Goal: Information Seeking & Learning: Learn about a topic

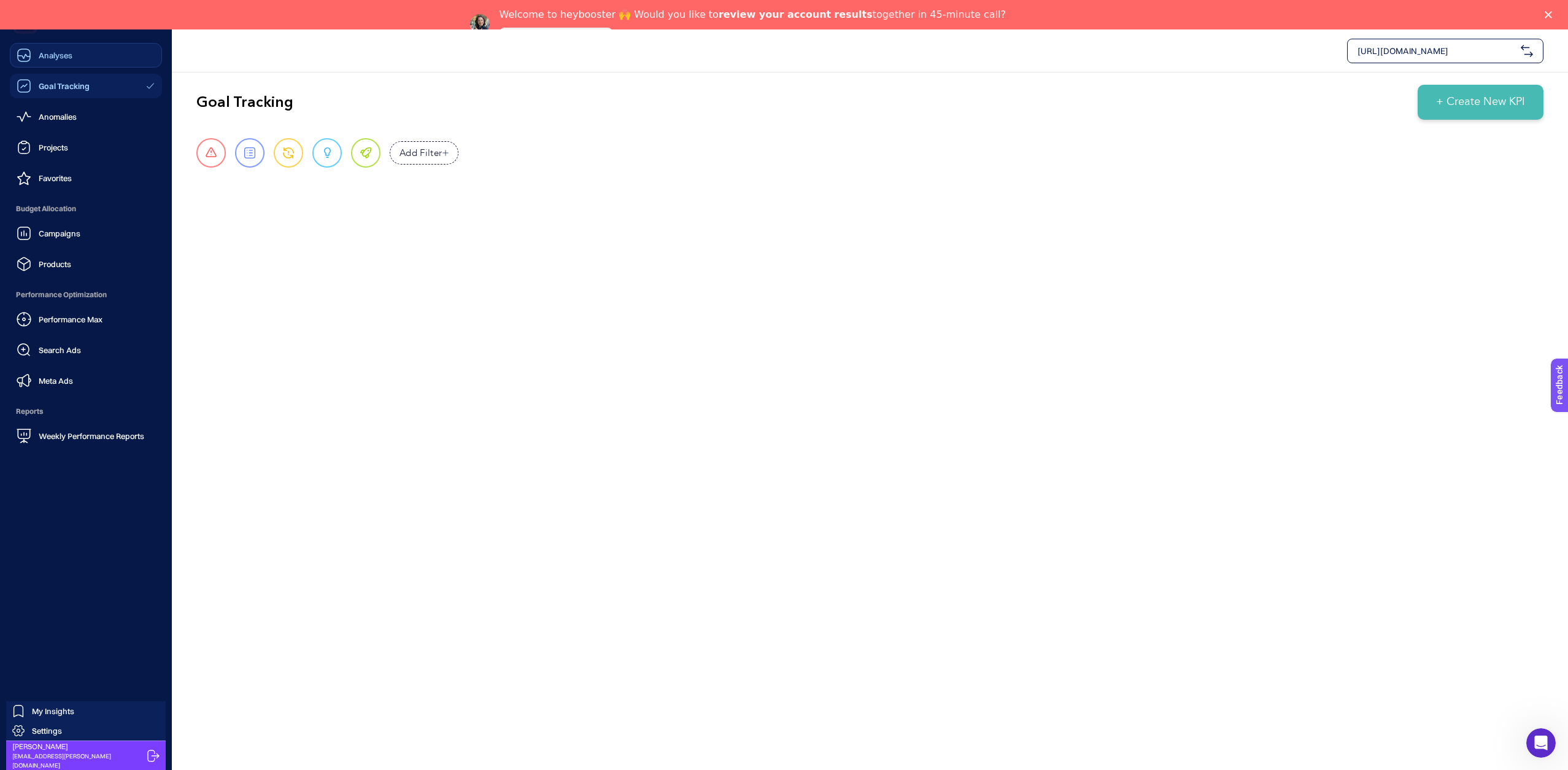
click at [50, 58] on span "Analyses" at bounding box center [55, 55] width 34 height 10
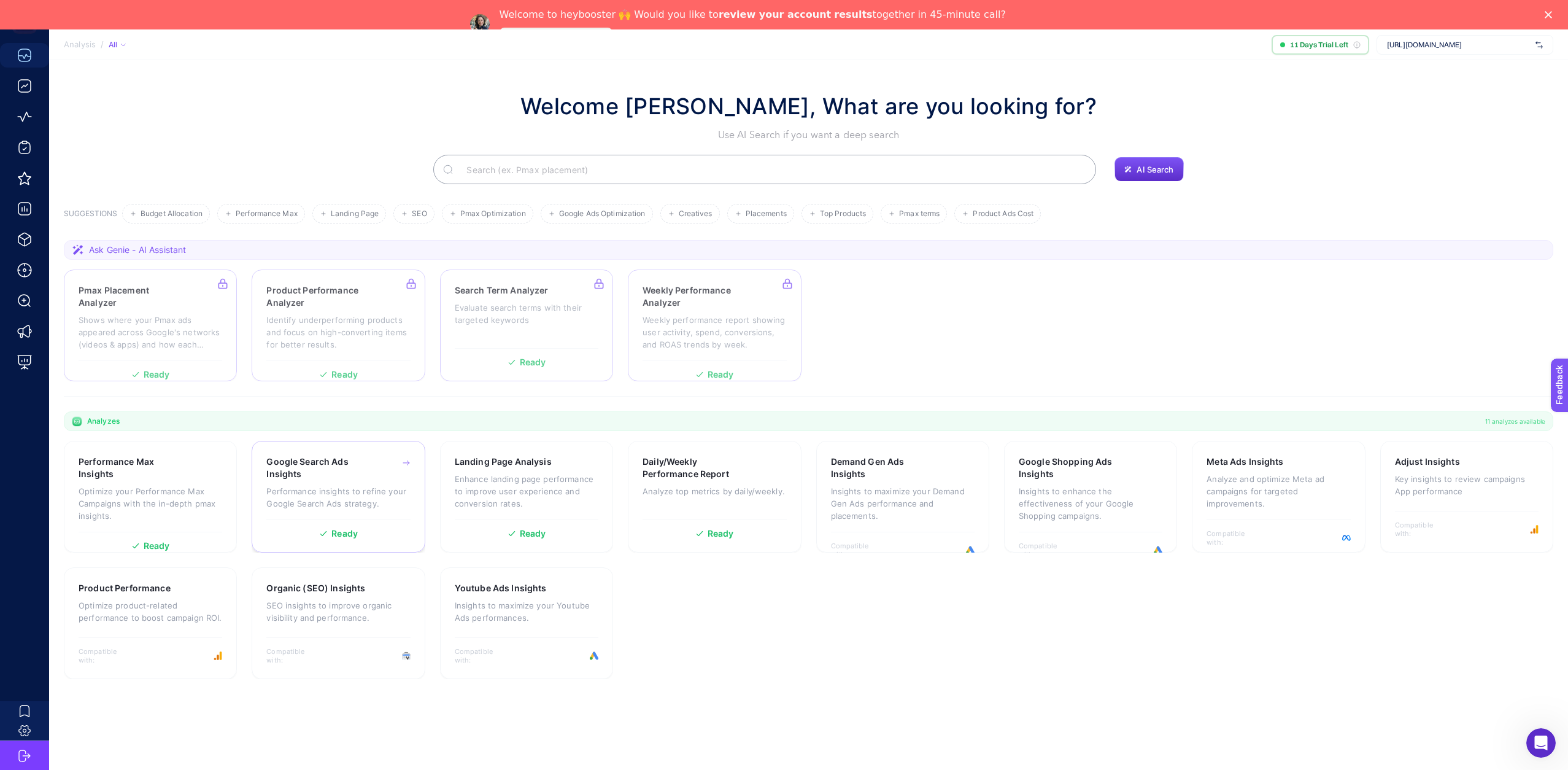
click at [337, 491] on p "Performance insights to refine your Google Search Ads strategy." at bounding box center [338, 497] width 143 height 25
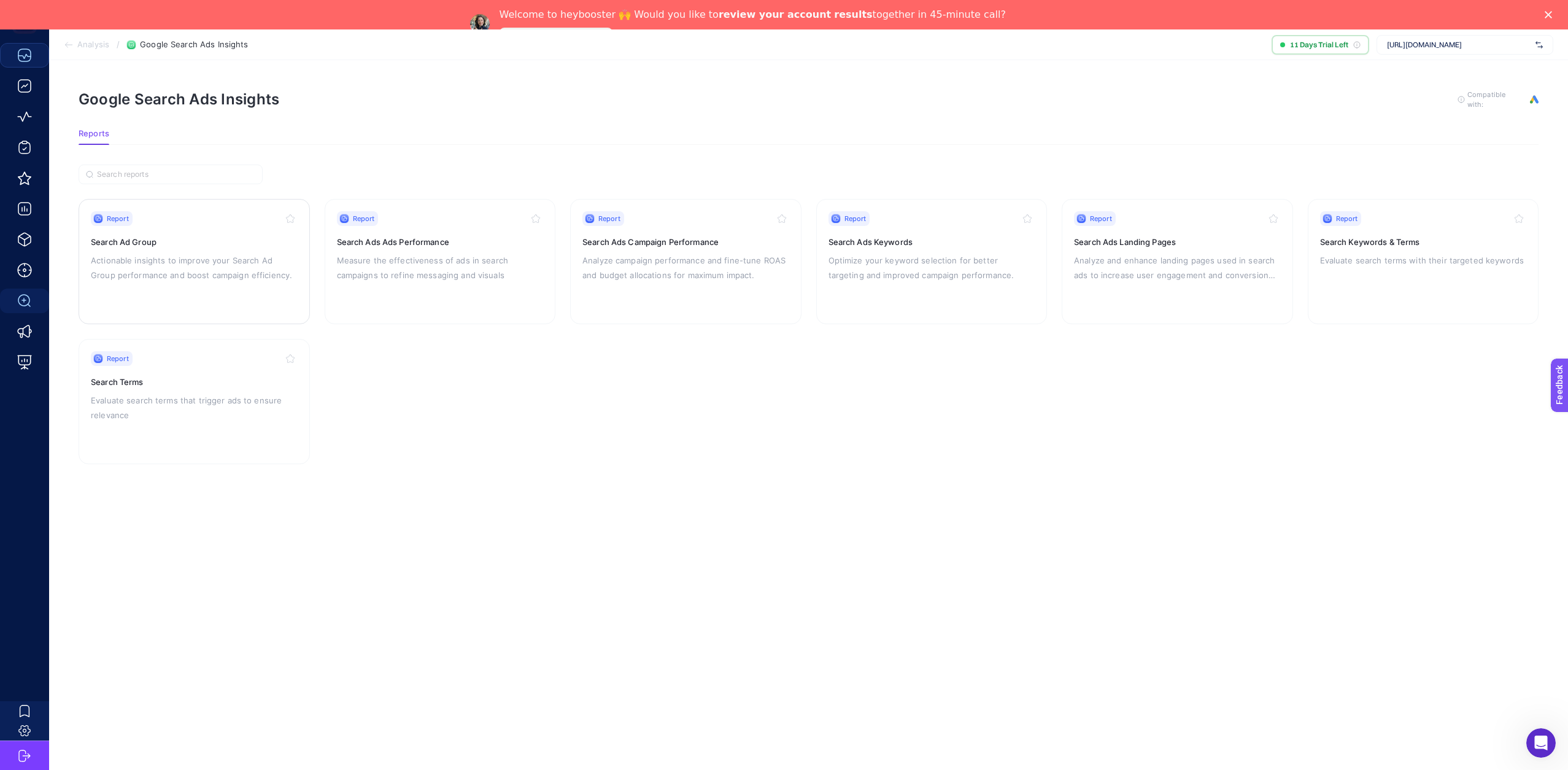
click at [189, 242] on h3 "Search Ad Group" at bounding box center [194, 242] width 207 height 12
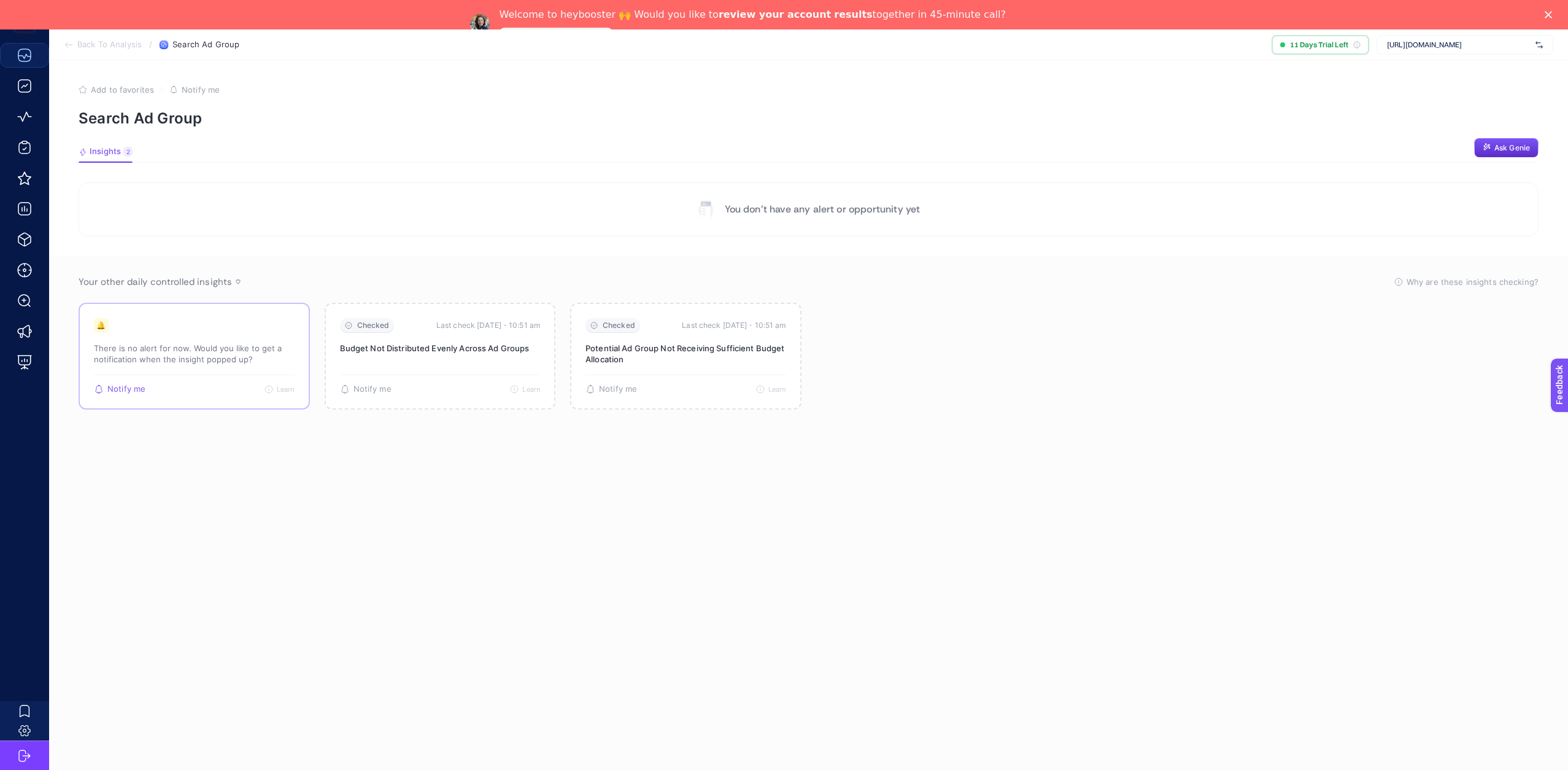
click at [189, 351] on p "There is no alert for now. Would you like to get a notification when the insigh…" at bounding box center [194, 353] width 201 height 22
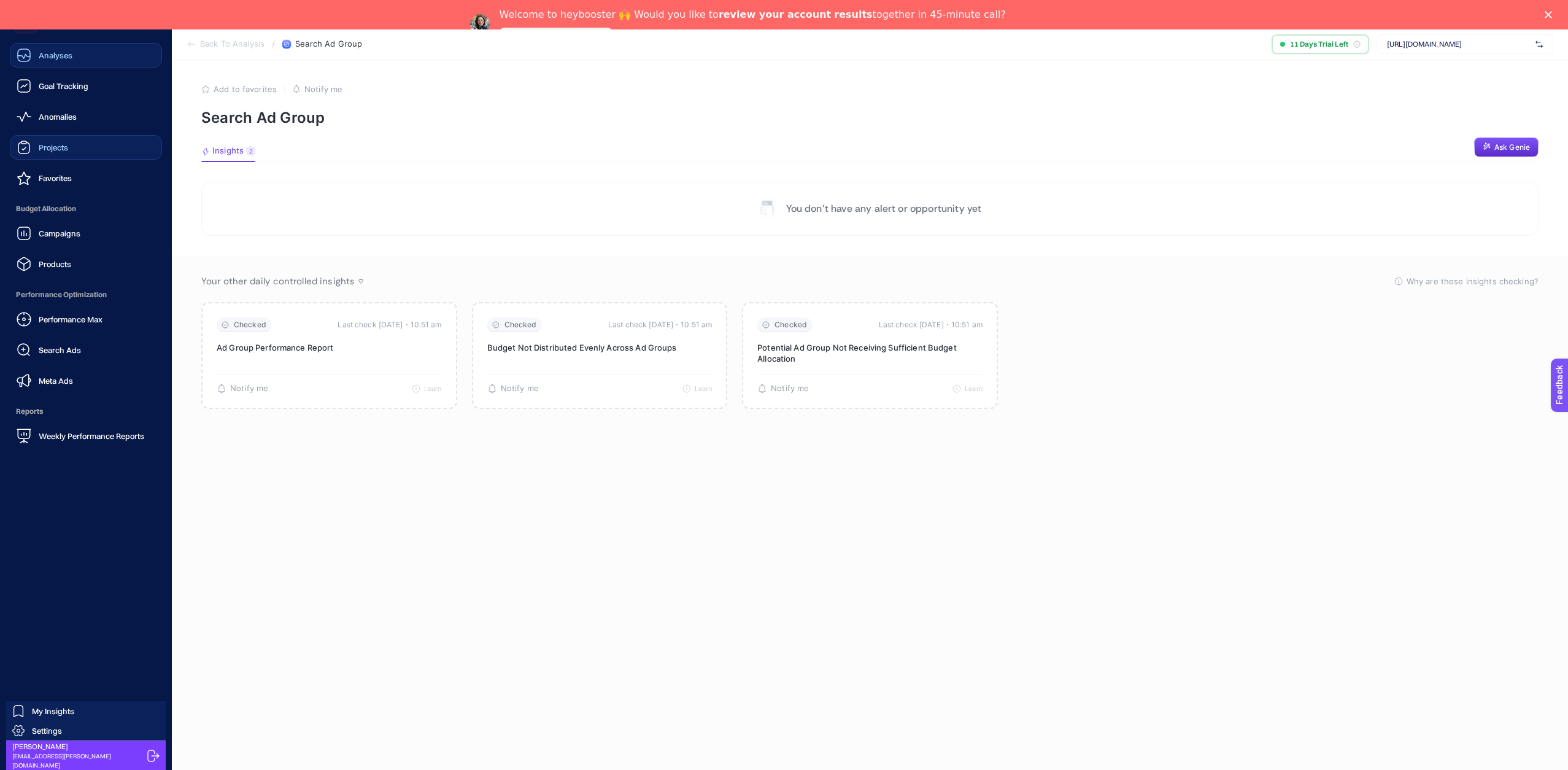
scroll to position [6, 0]
click at [67, 159] on link "Projects" at bounding box center [85, 147] width 152 height 25
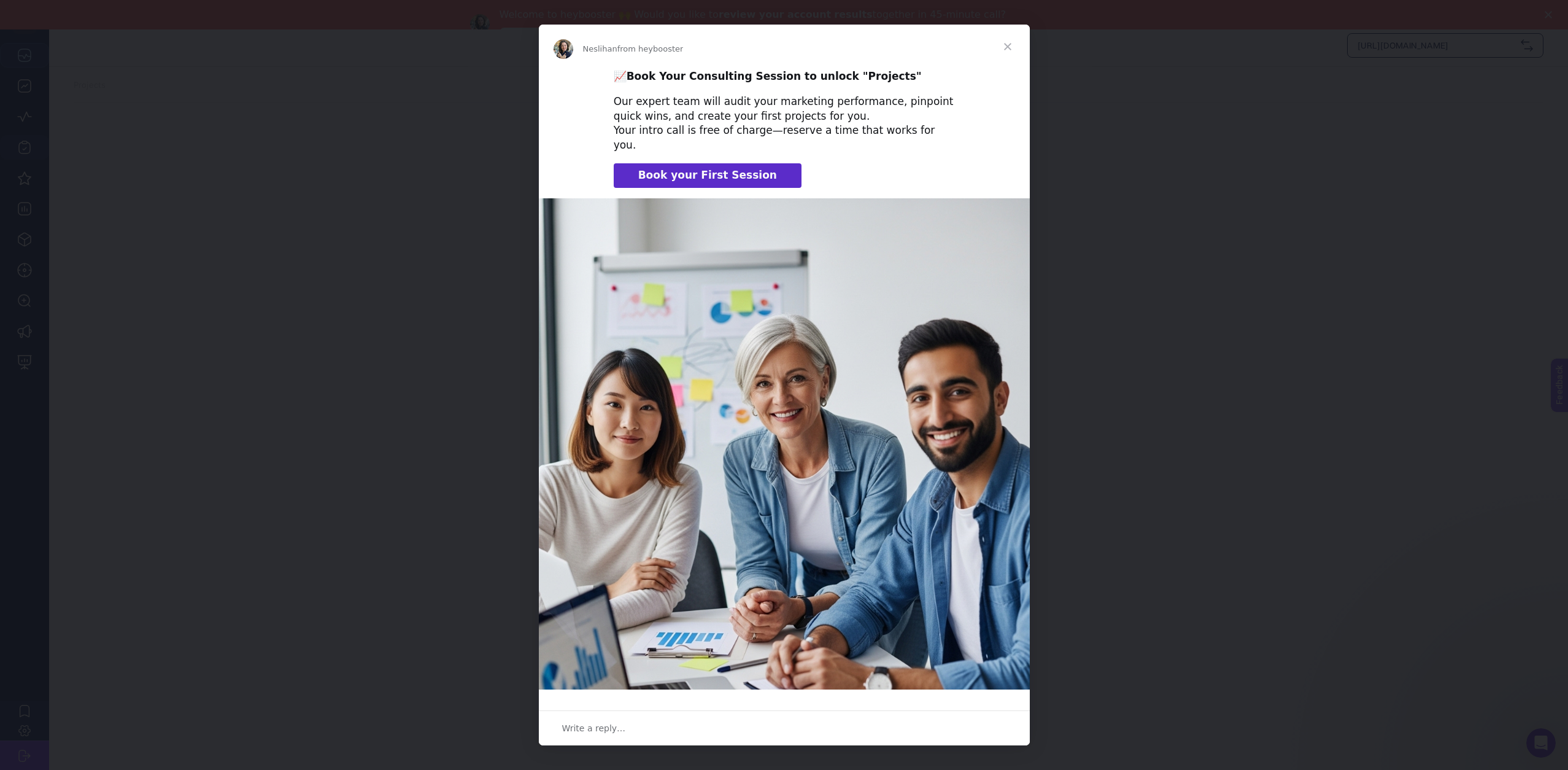
click at [1006, 44] on span "Close" at bounding box center [1008, 47] width 44 height 44
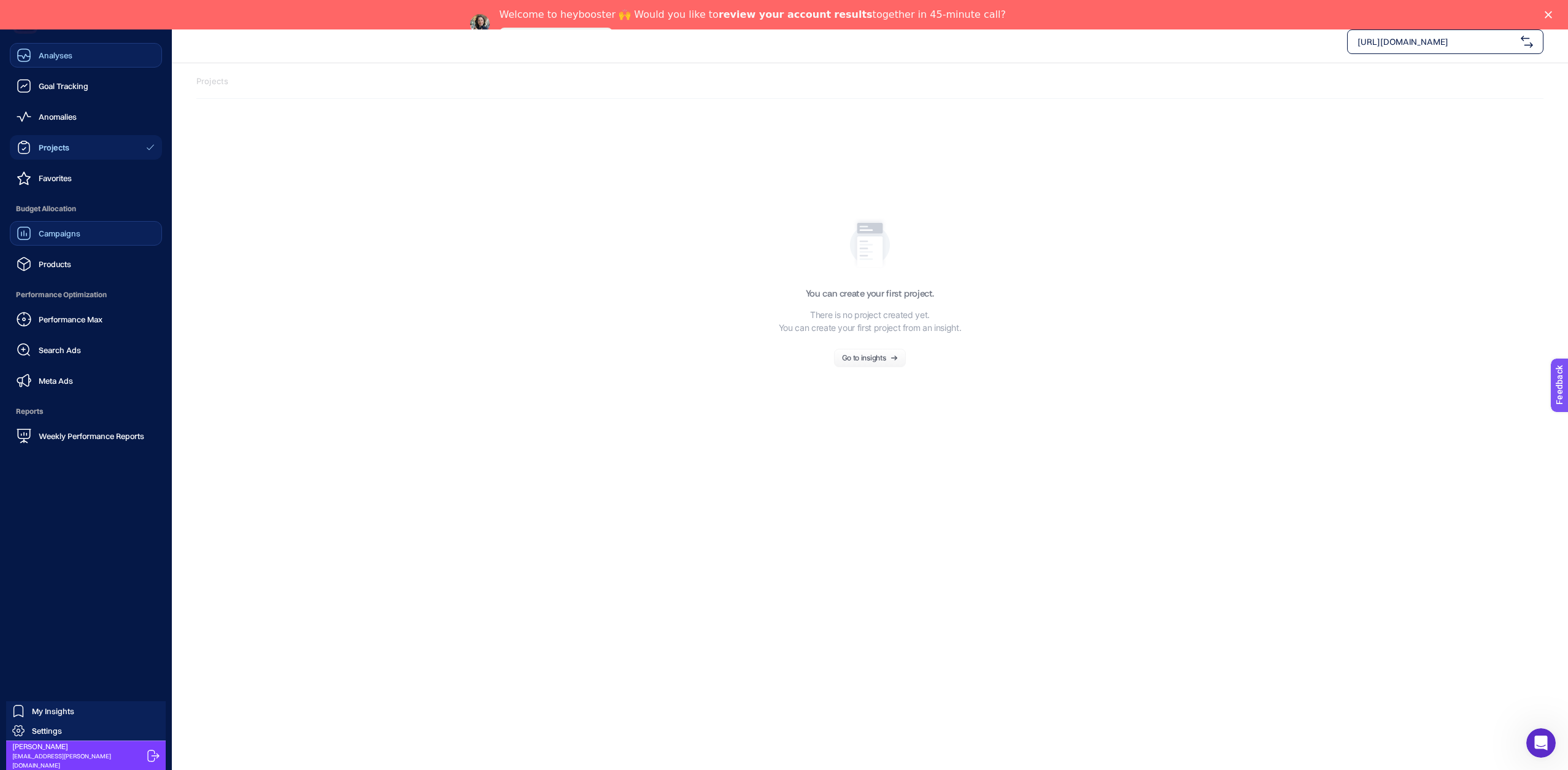
scroll to position [11, 0]
click at [55, 238] on div "Campaigns" at bounding box center [48, 233] width 64 height 15
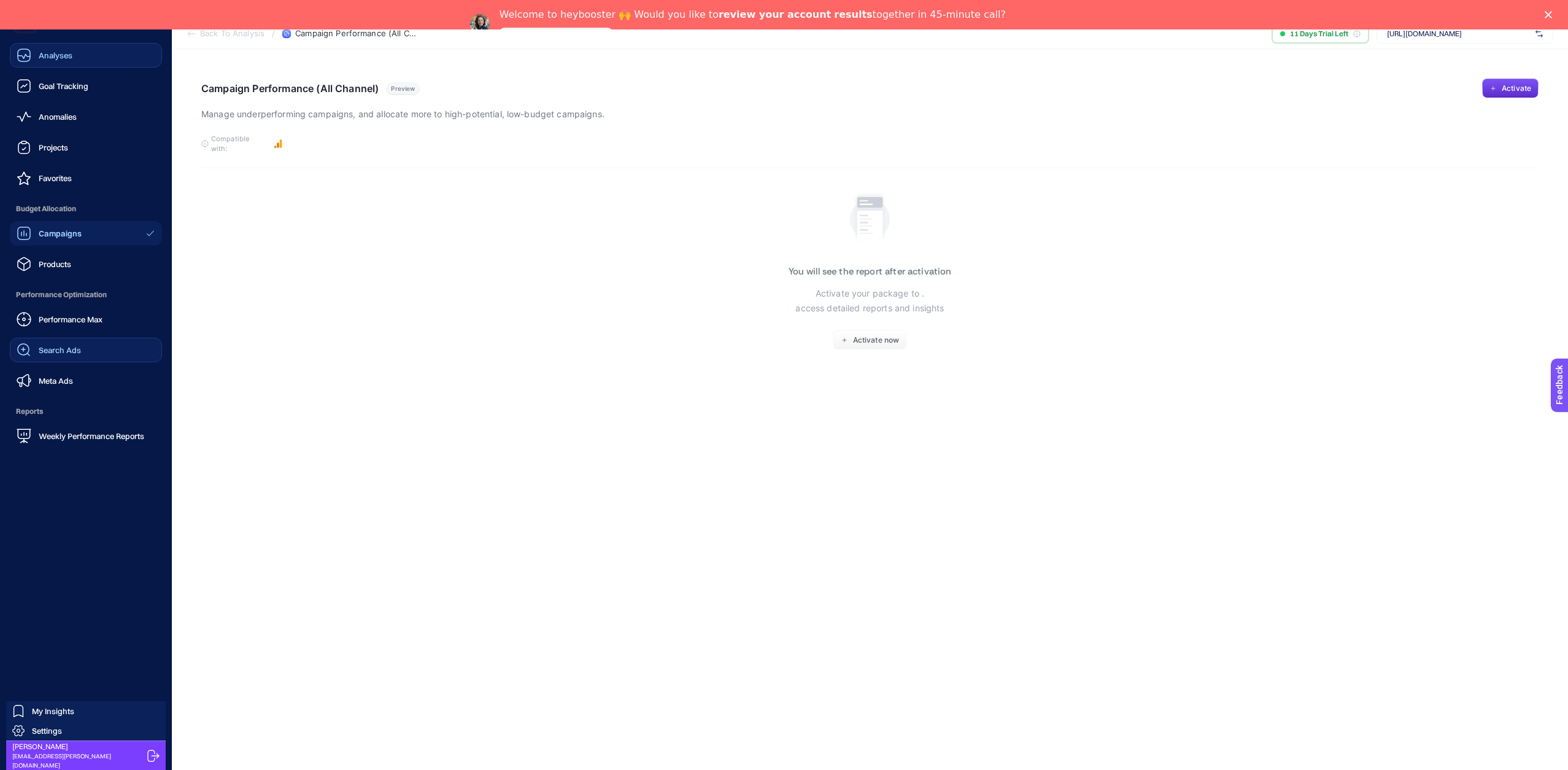
click at [61, 349] on span "Search Ads" at bounding box center [60, 349] width 42 height 10
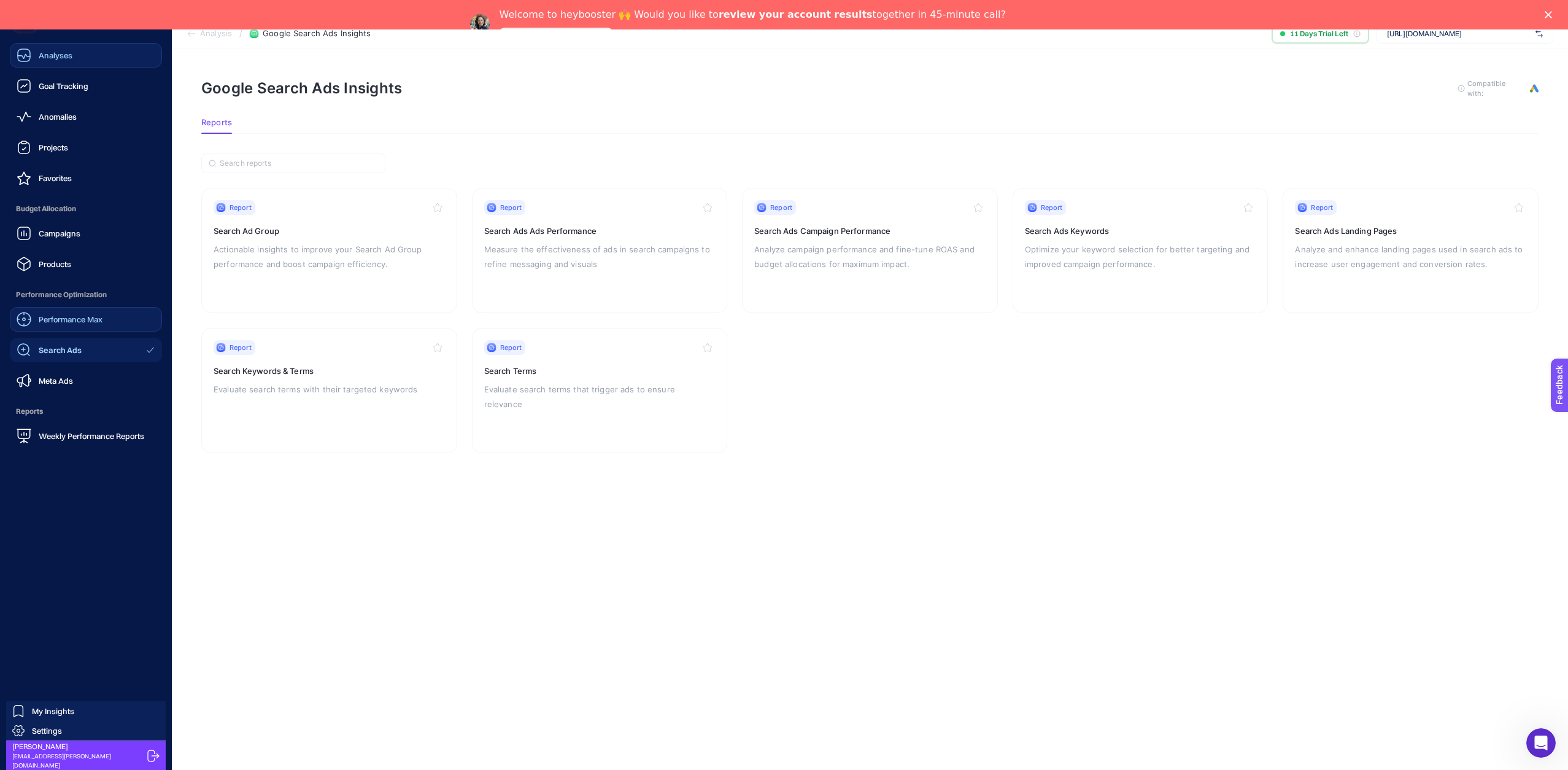
click at [57, 305] on span "Performance Optimization" at bounding box center [85, 294] width 152 height 25
click at [56, 313] on div "Performance Max" at bounding box center [59, 319] width 86 height 15
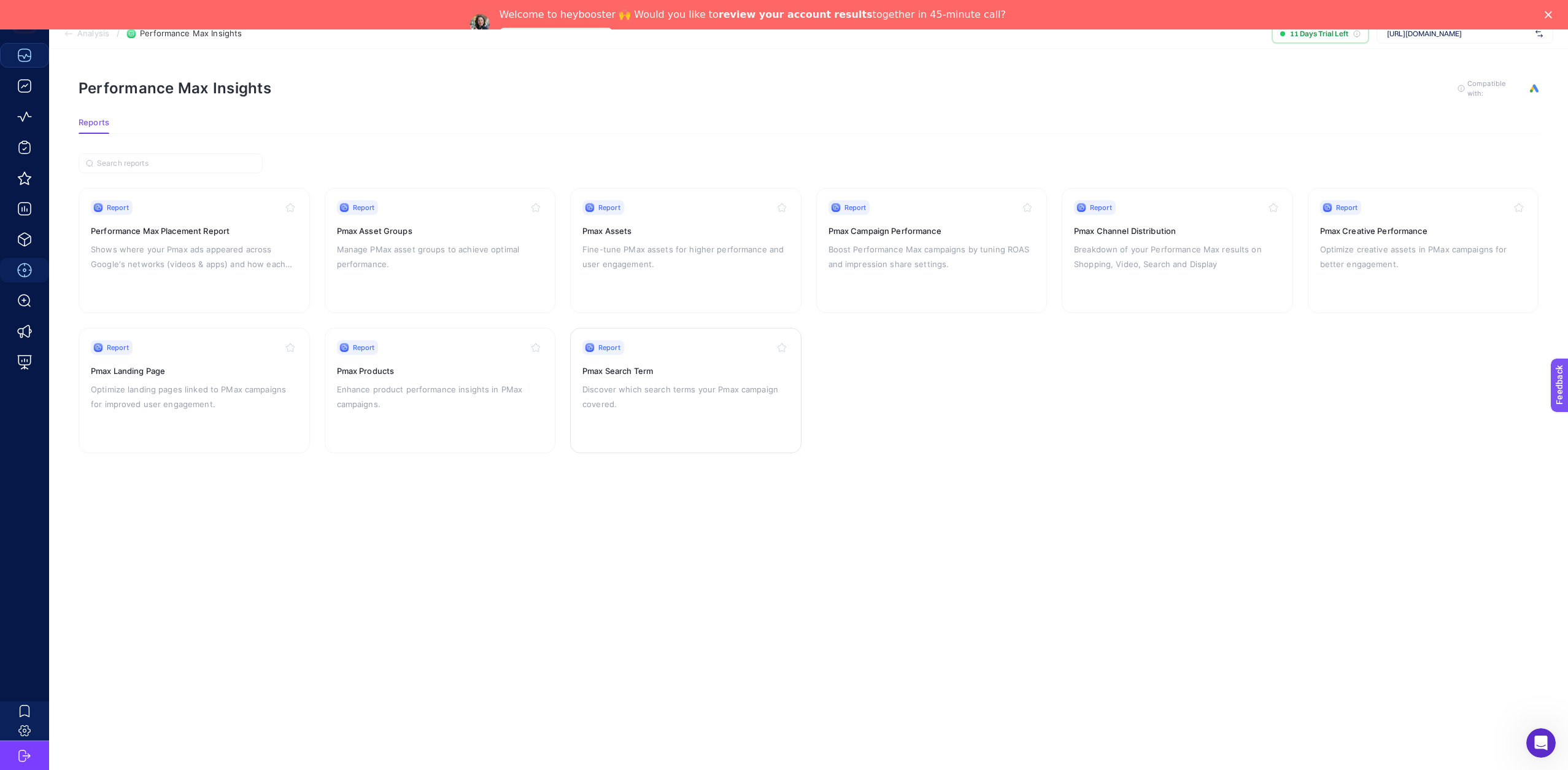
click at [614, 365] on h3 "Pmax Search Term" at bounding box center [686, 370] width 207 height 12
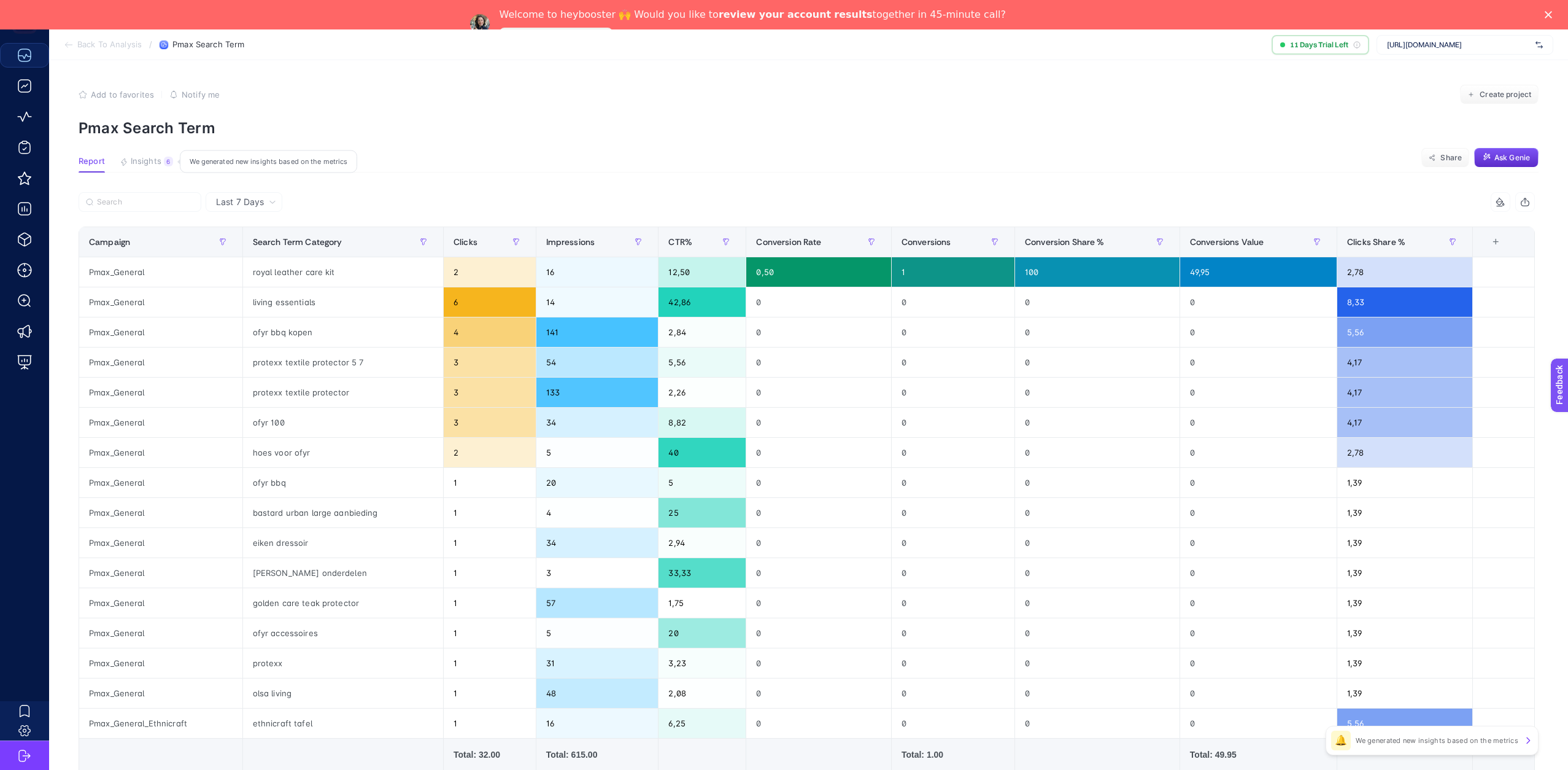
click at [147, 161] on span "Insights" at bounding box center [146, 161] width 31 height 10
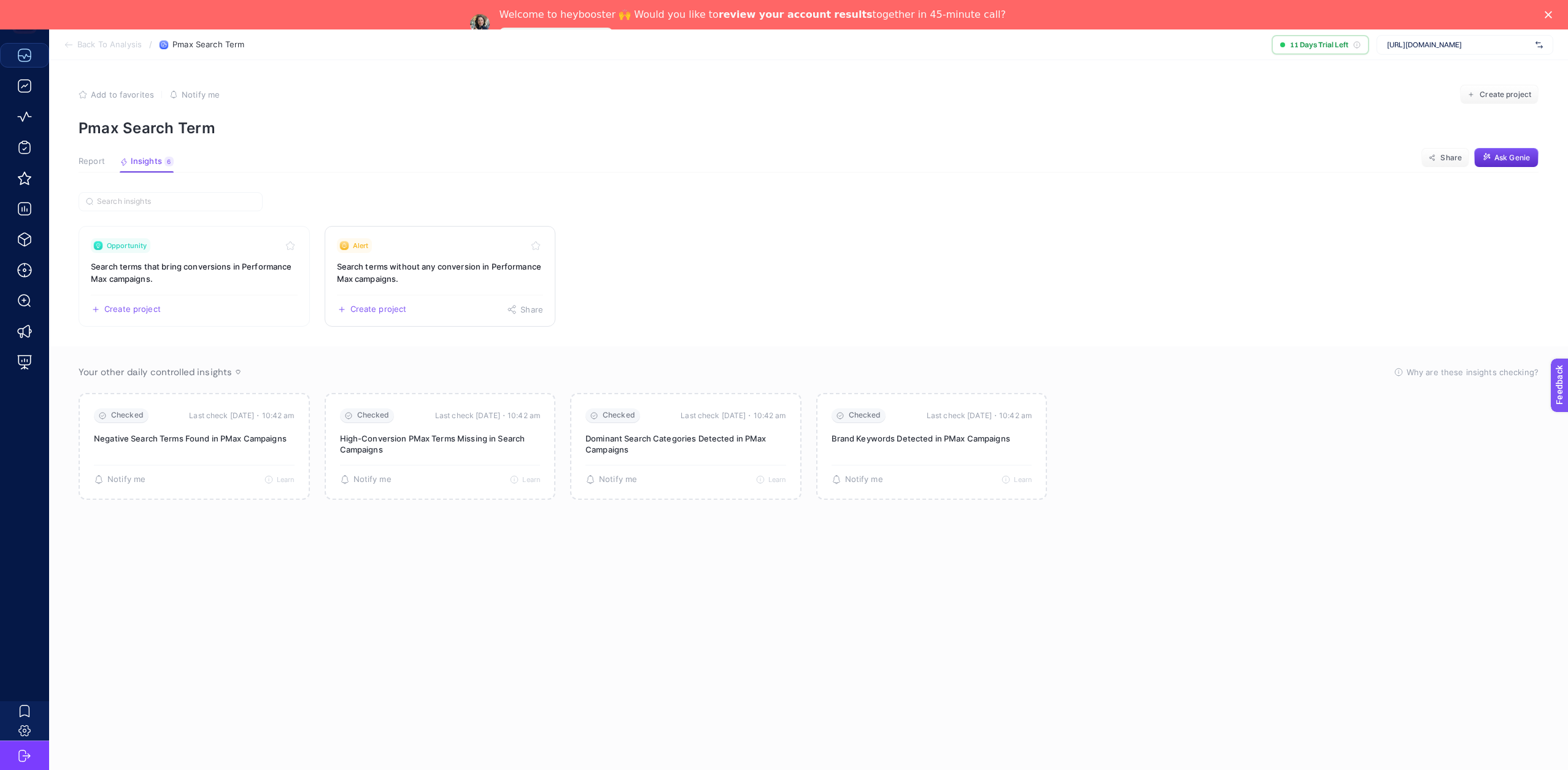
click at [476, 257] on link "Alert Search terms without any conversion in Performance Max campaigns. Create …" at bounding box center [440, 276] width 231 height 101
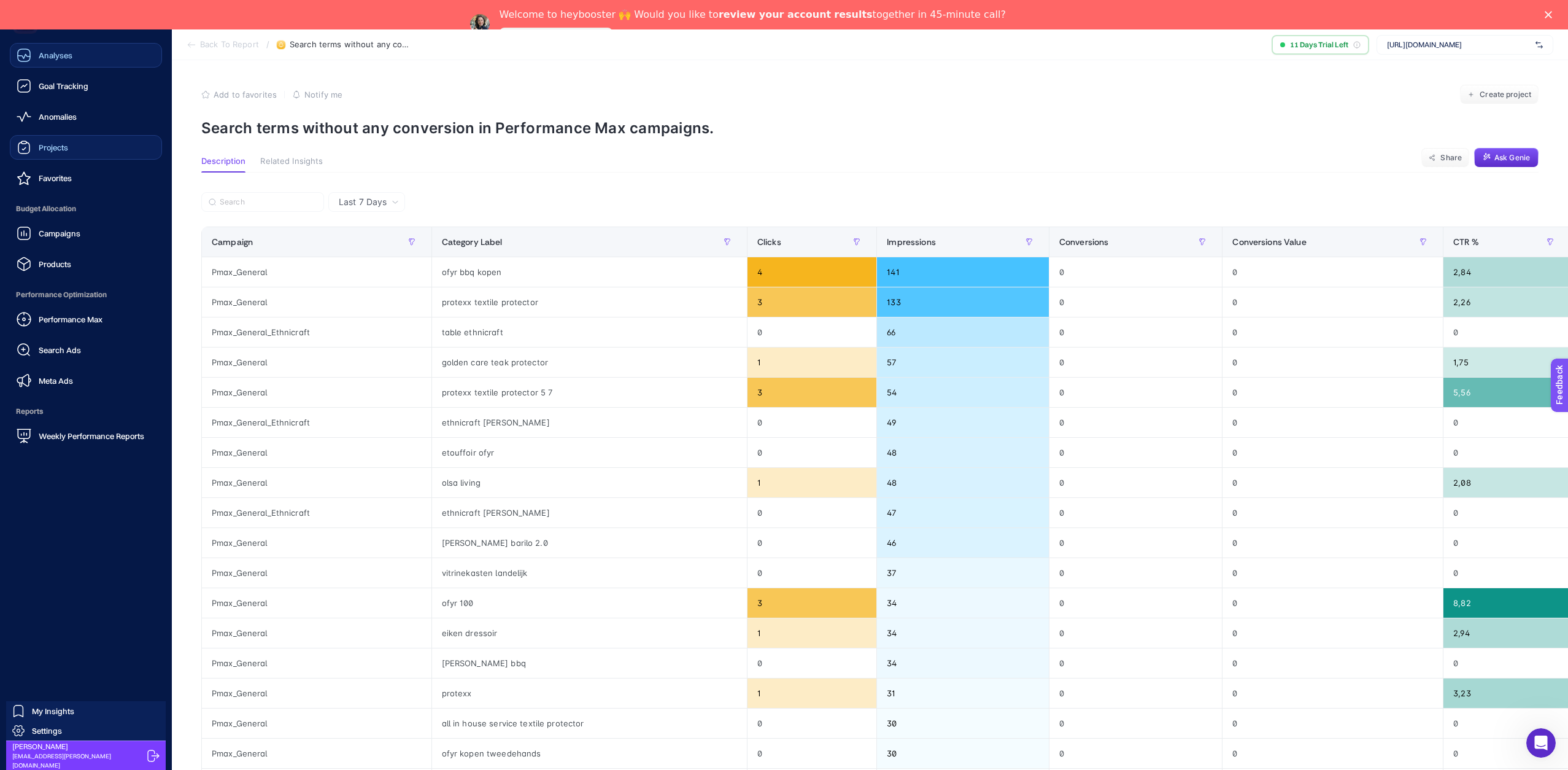
click at [48, 152] on div "Projects" at bounding box center [42, 147] width 52 height 15
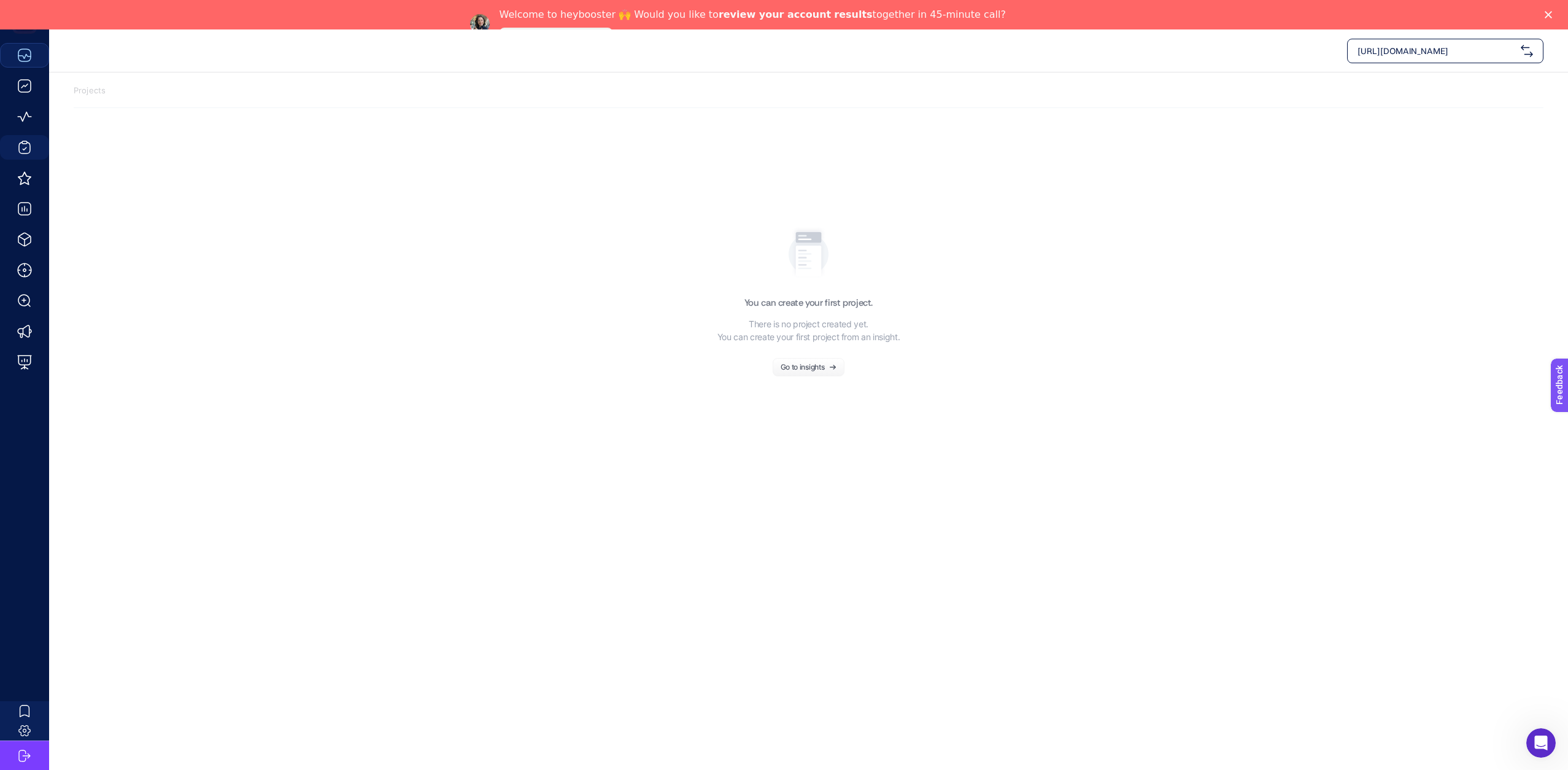
click at [804, 368] on div "Go to insights" at bounding box center [802, 367] width 44 height 8
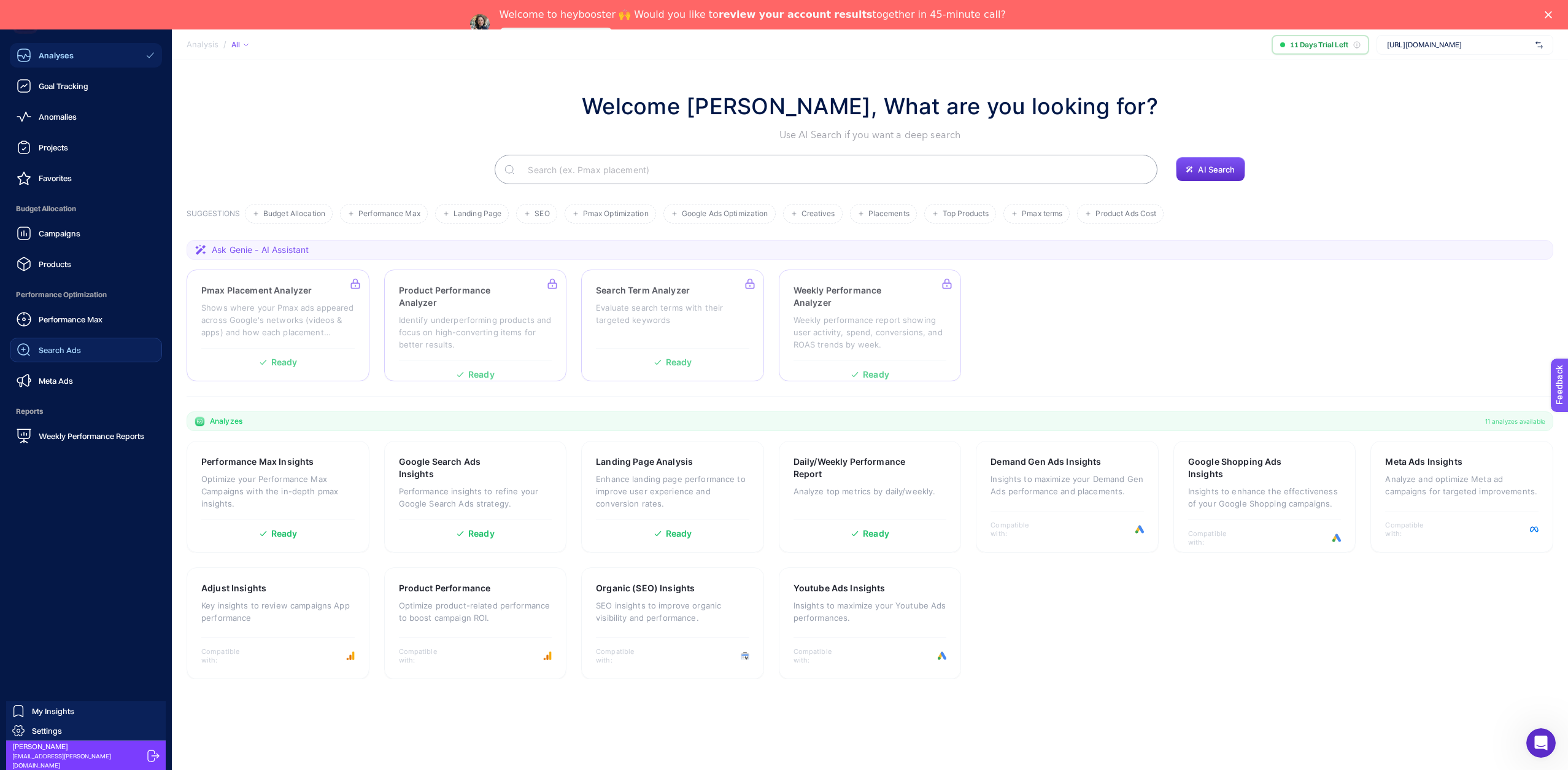
click at [45, 345] on span "Search Ads" at bounding box center [60, 349] width 42 height 10
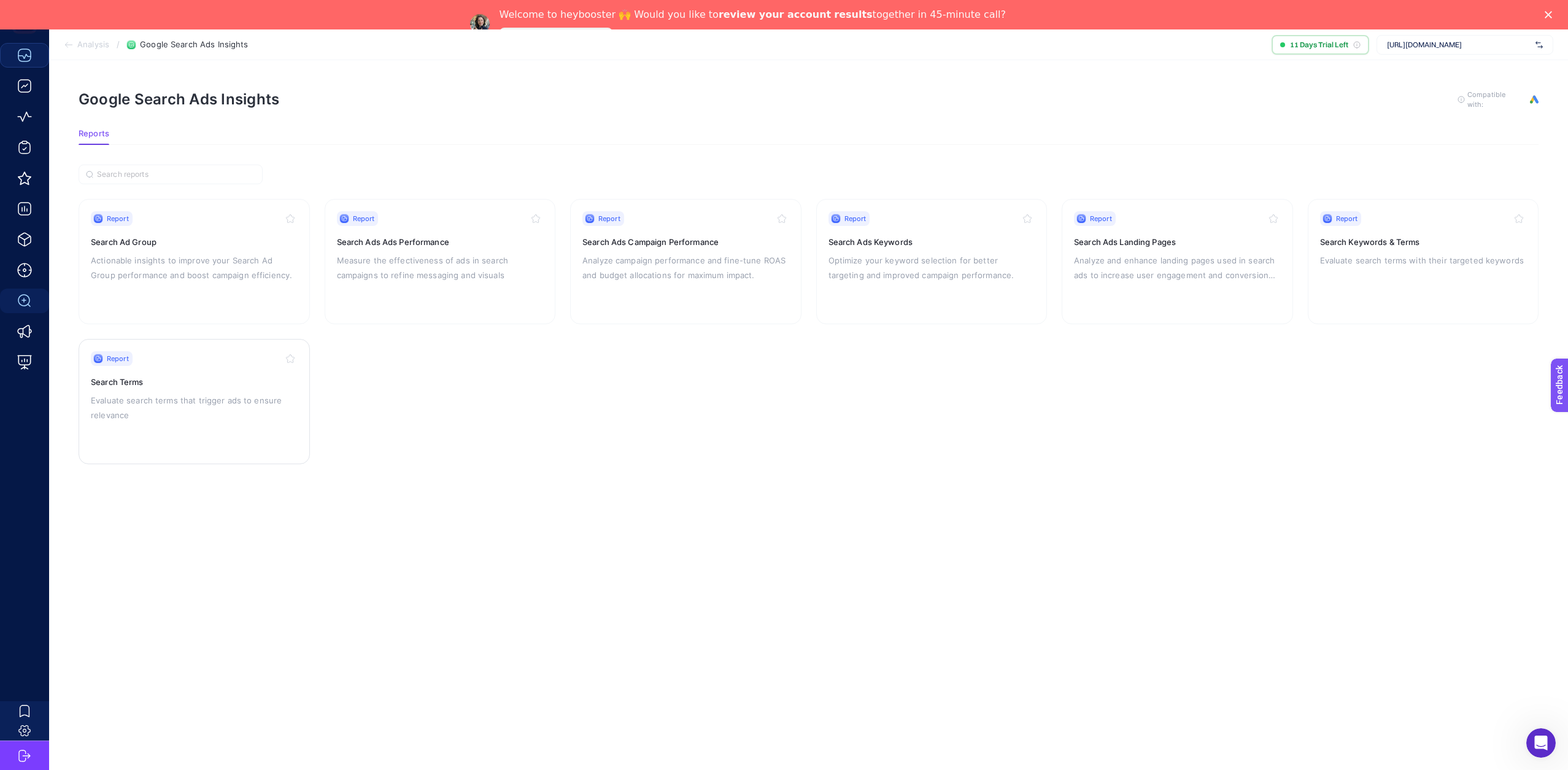
click at [171, 384] on h3 "Search Terms" at bounding box center [194, 381] width 207 height 12
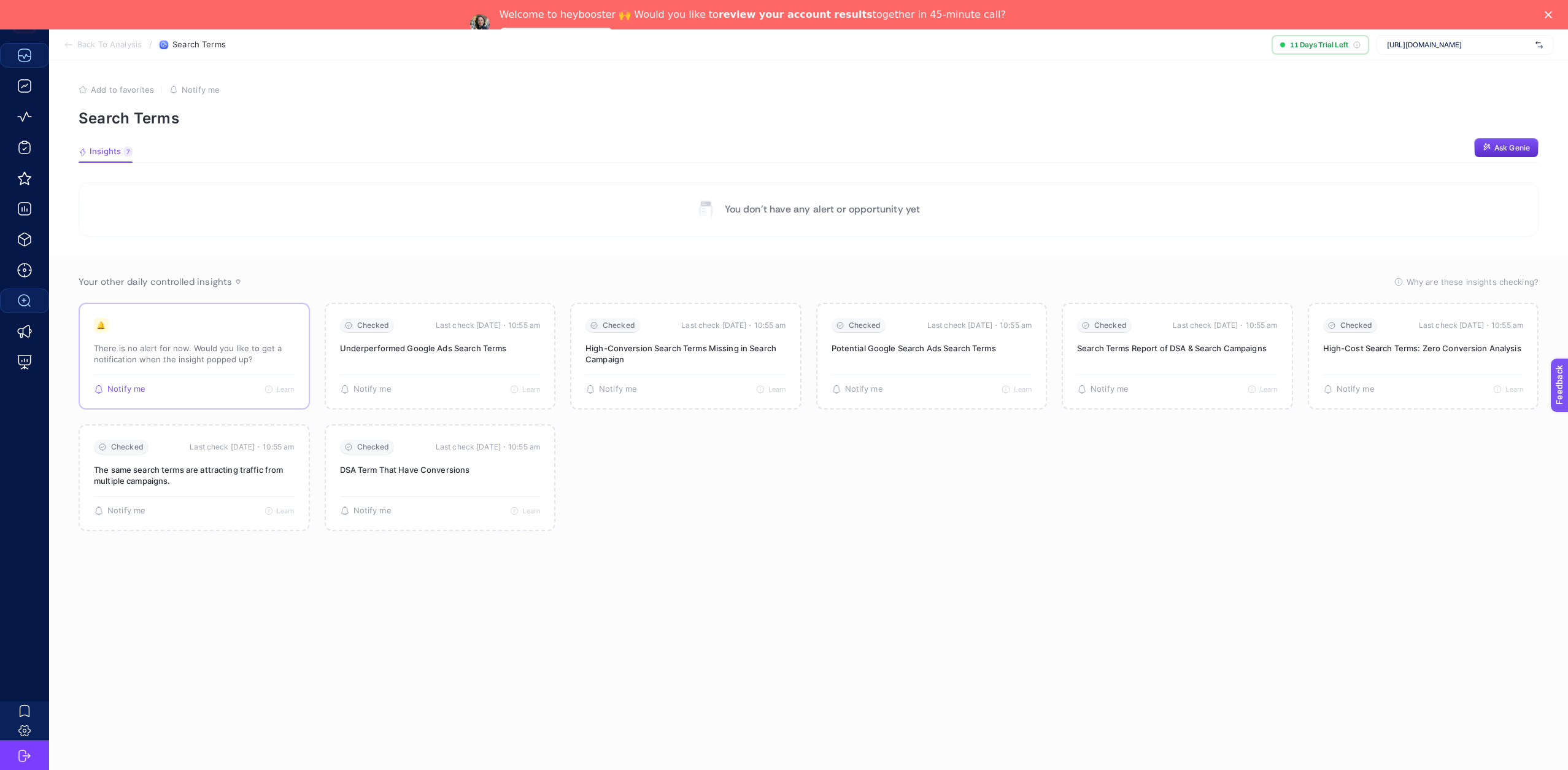
click at [178, 370] on div "🔔 There is no alert for now. Would you like to get a notification when the insi…" at bounding box center [194, 346] width 201 height 57
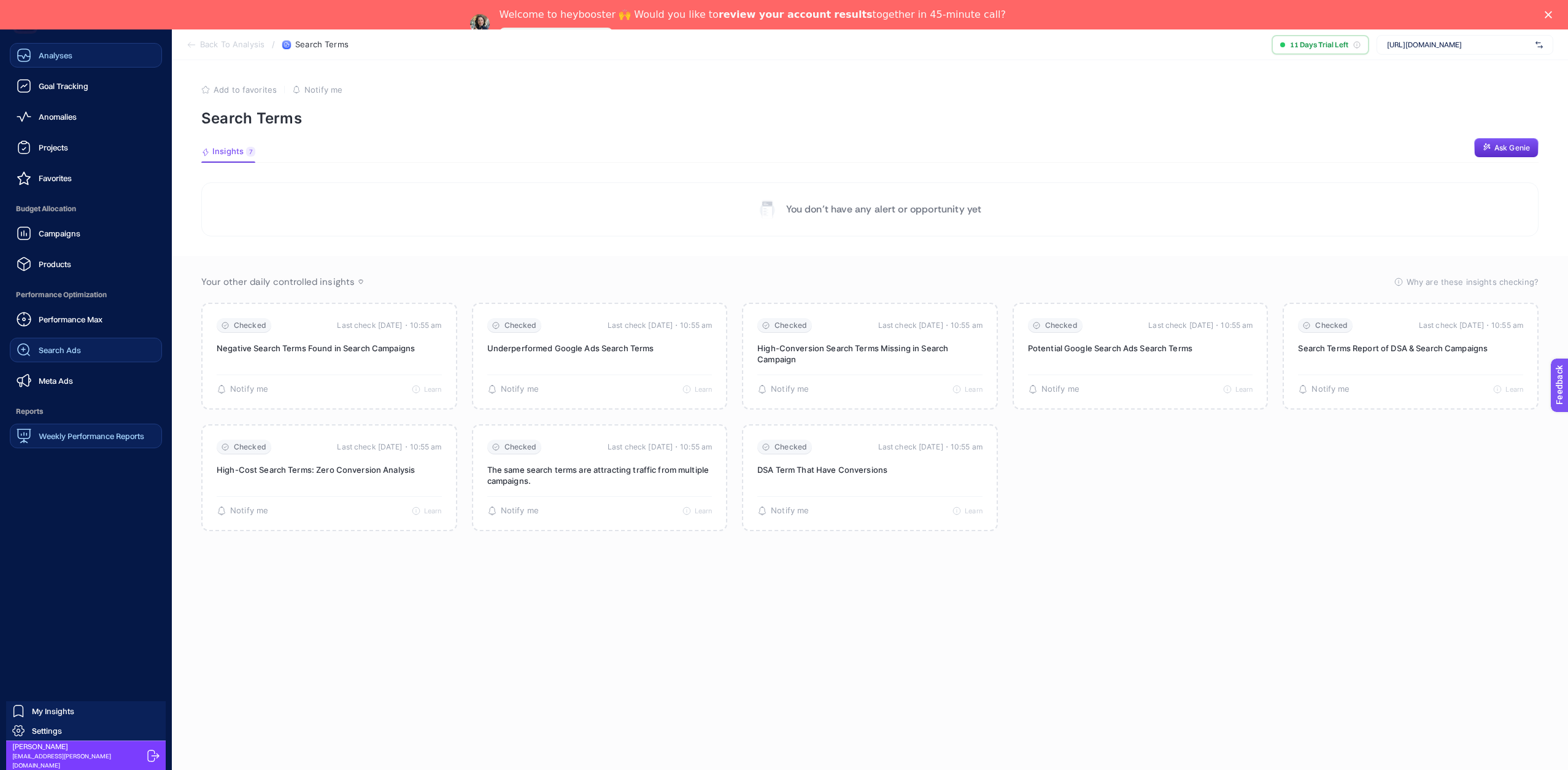
click at [66, 435] on span "Weekly Performance Reports" at bounding box center [92, 435] width 106 height 10
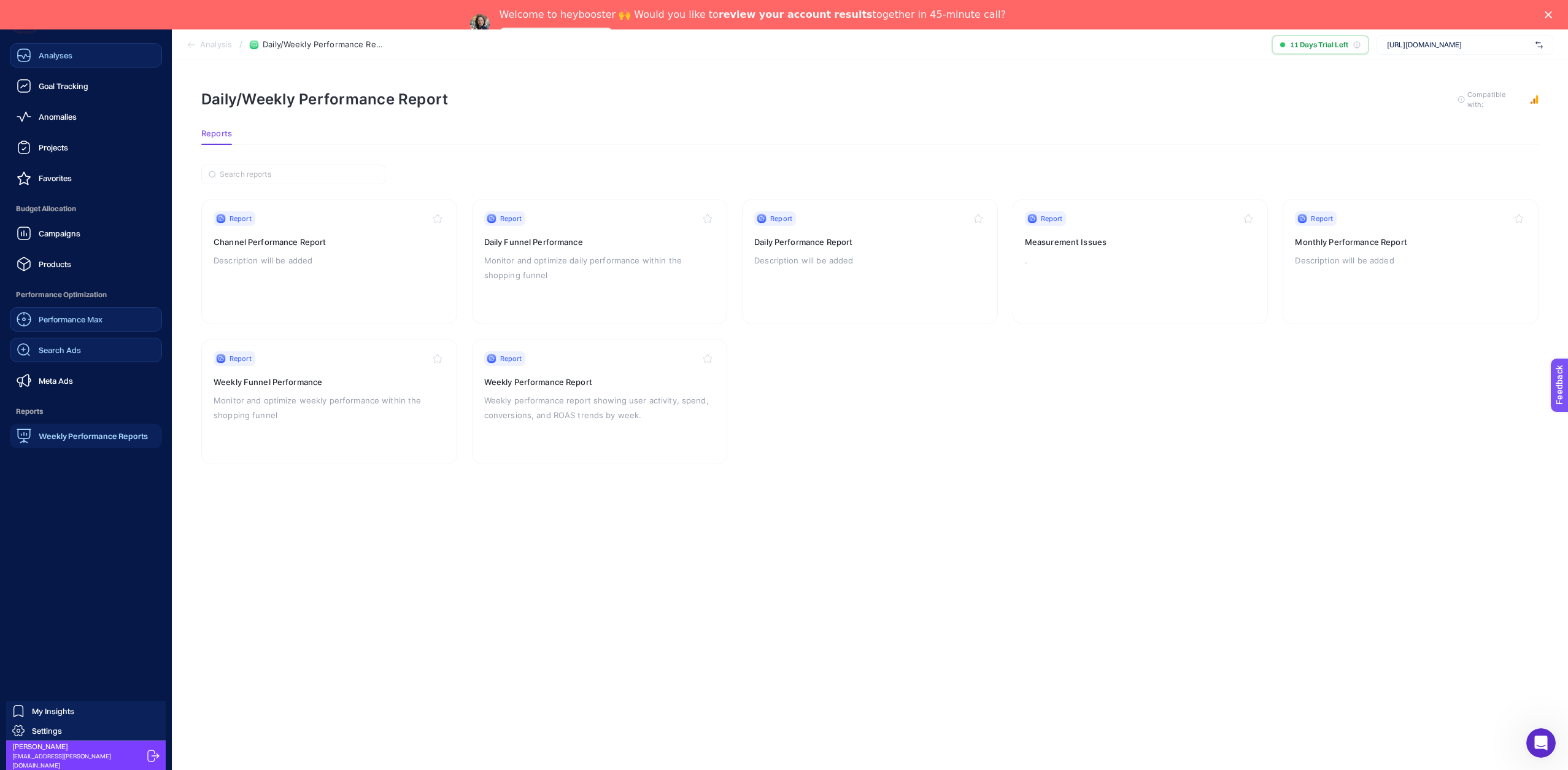
click at [75, 314] on span "Performance Max" at bounding box center [71, 319] width 64 height 10
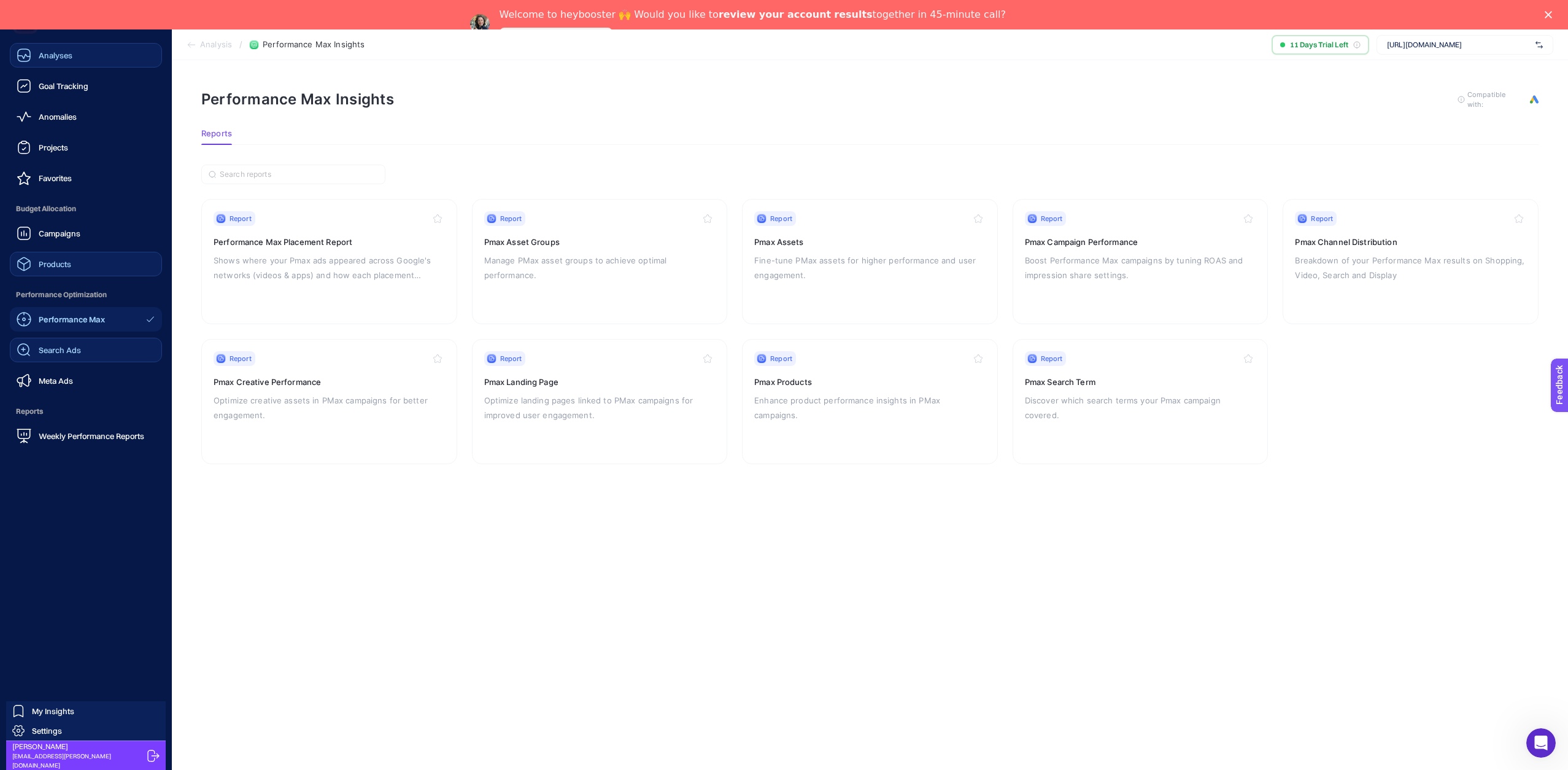
click at [52, 263] on span "Products" at bounding box center [55, 263] width 33 height 10
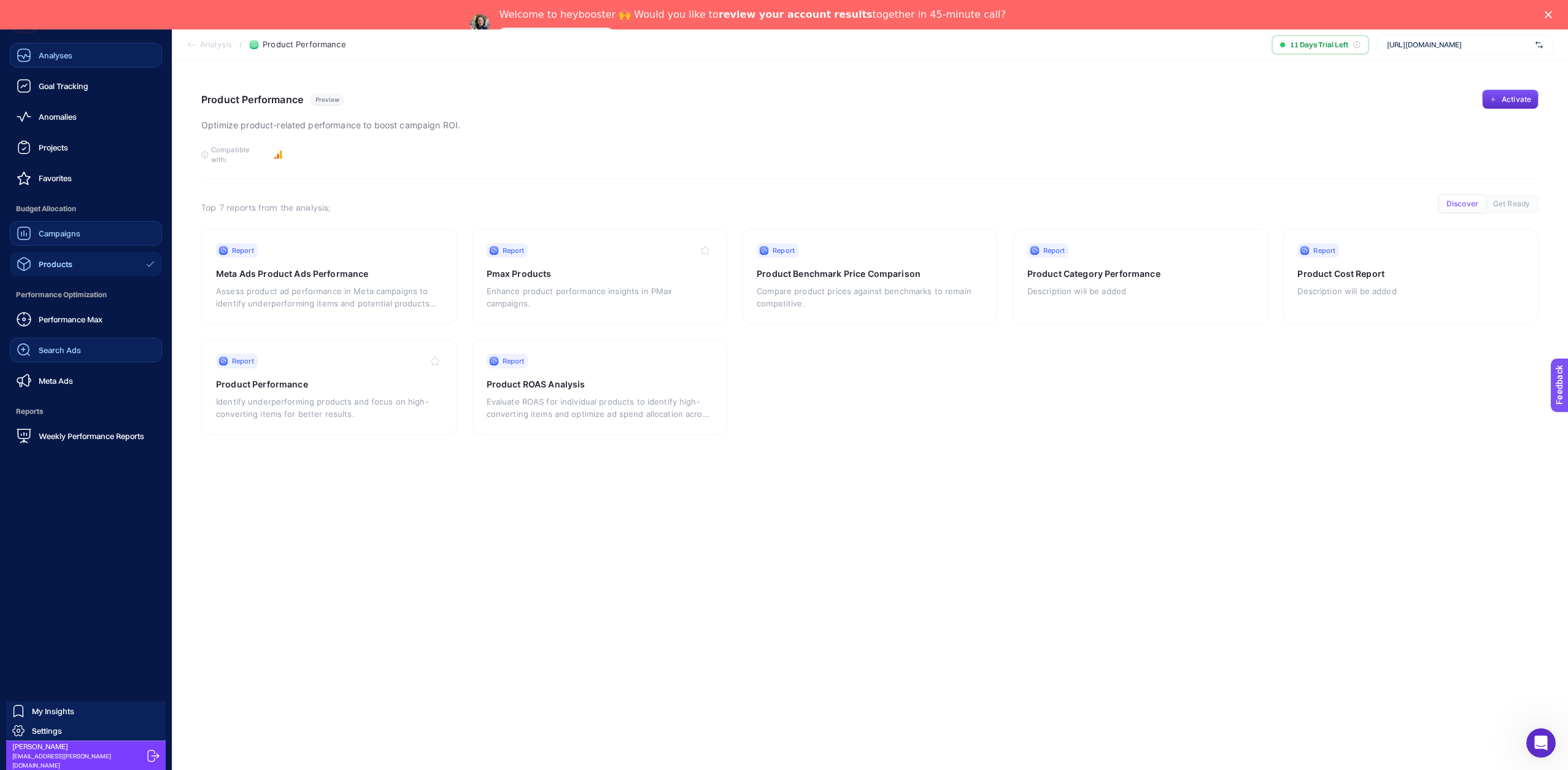
click at [73, 233] on span "Campaigns" at bounding box center [59, 233] width 41 height 10
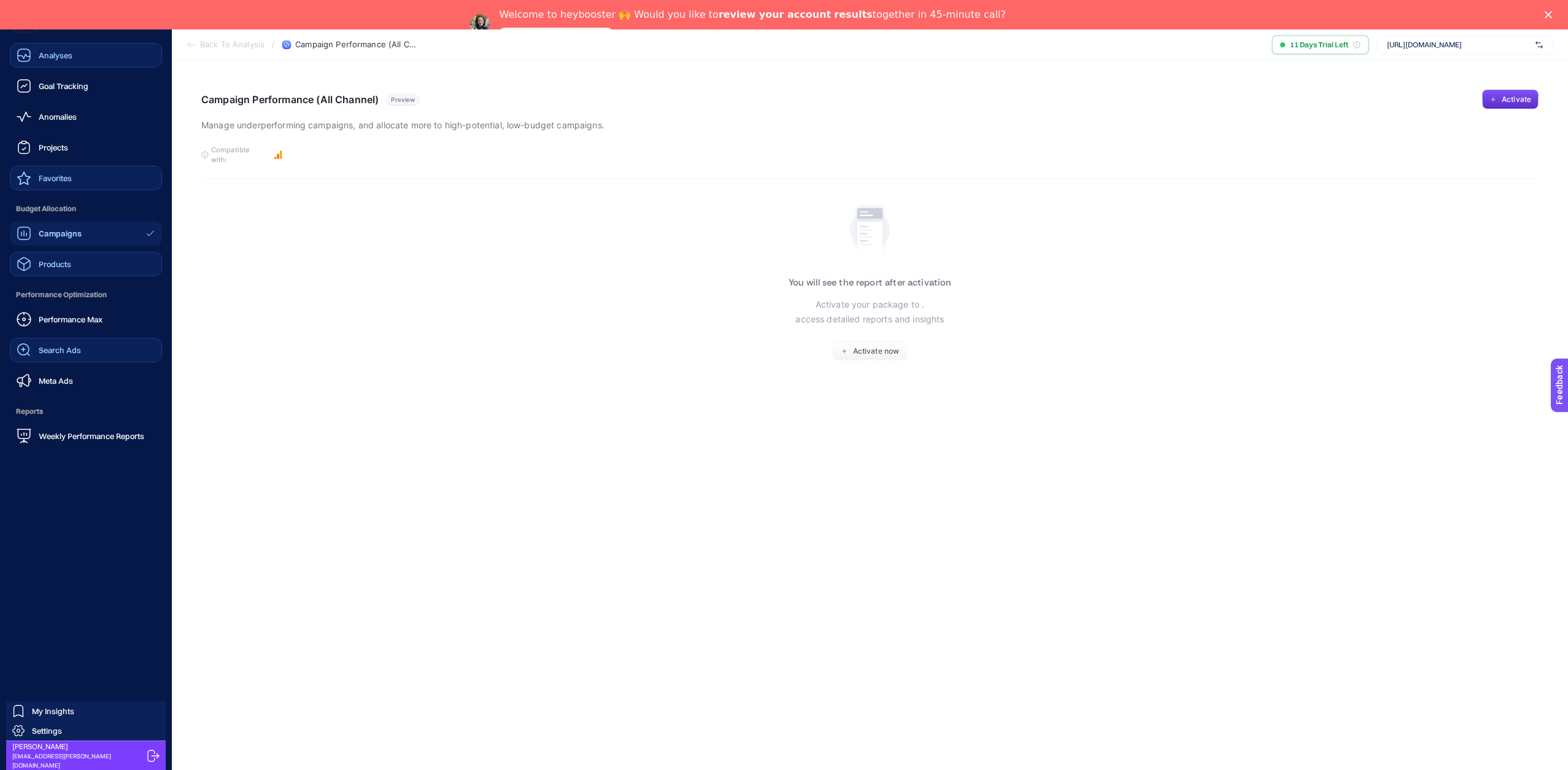
click at [70, 174] on span "Favorites" at bounding box center [55, 178] width 33 height 10
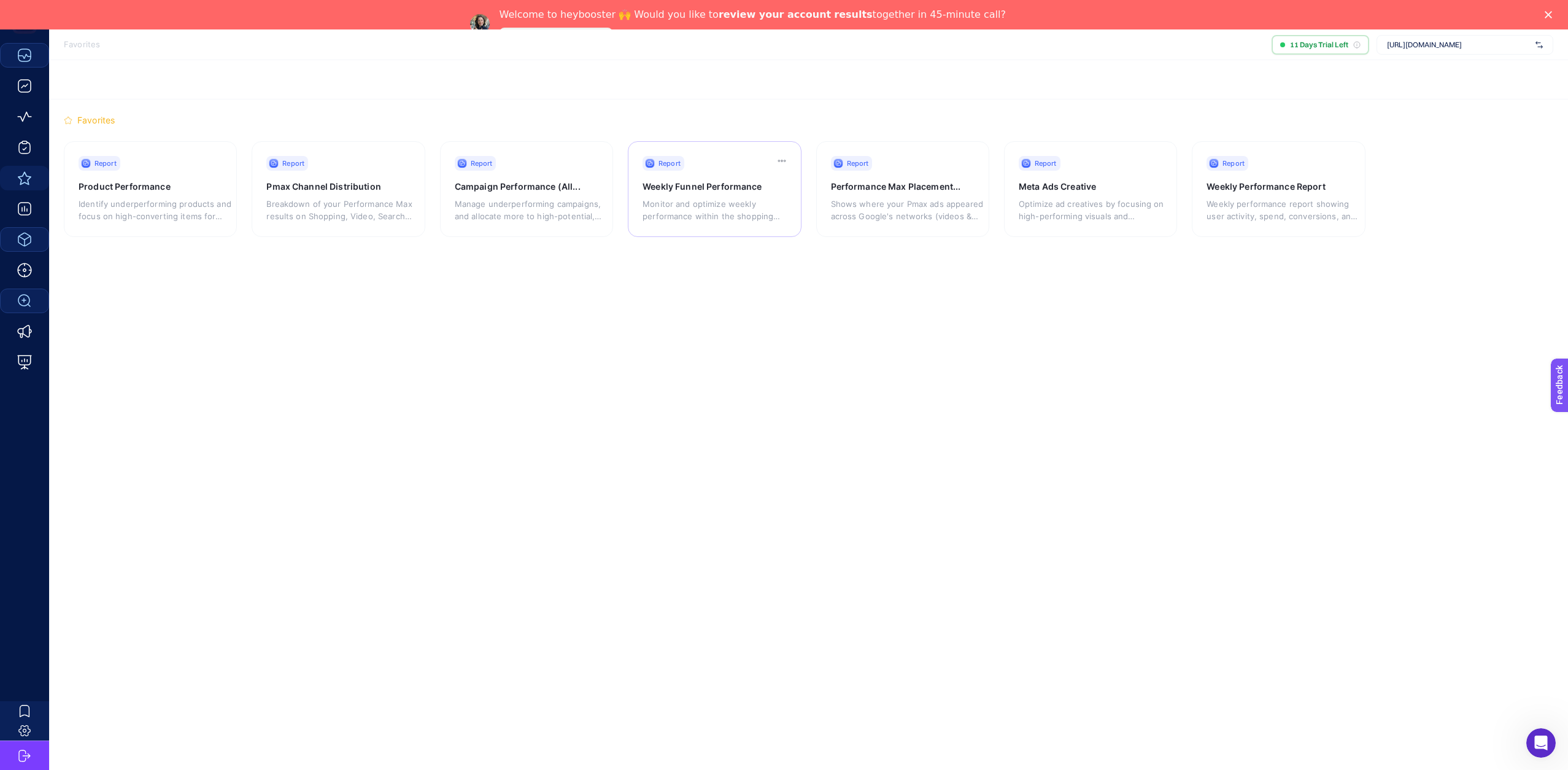
click at [708, 179] on div "Report Weekly Funnel Performance Monitor and optimize weekly performance within…" at bounding box center [715, 189] width 173 height 96
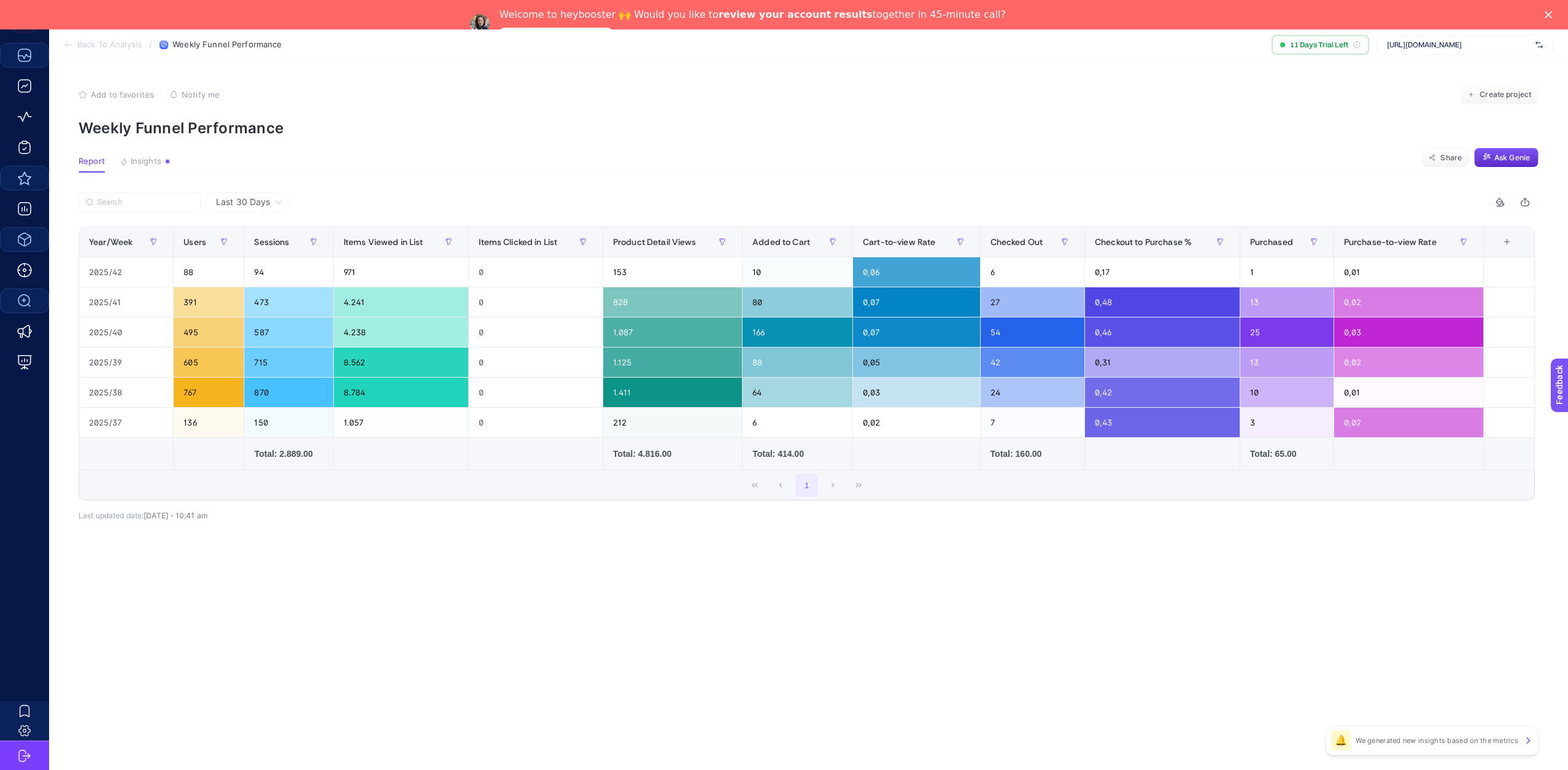
scroll to position [29, 0]
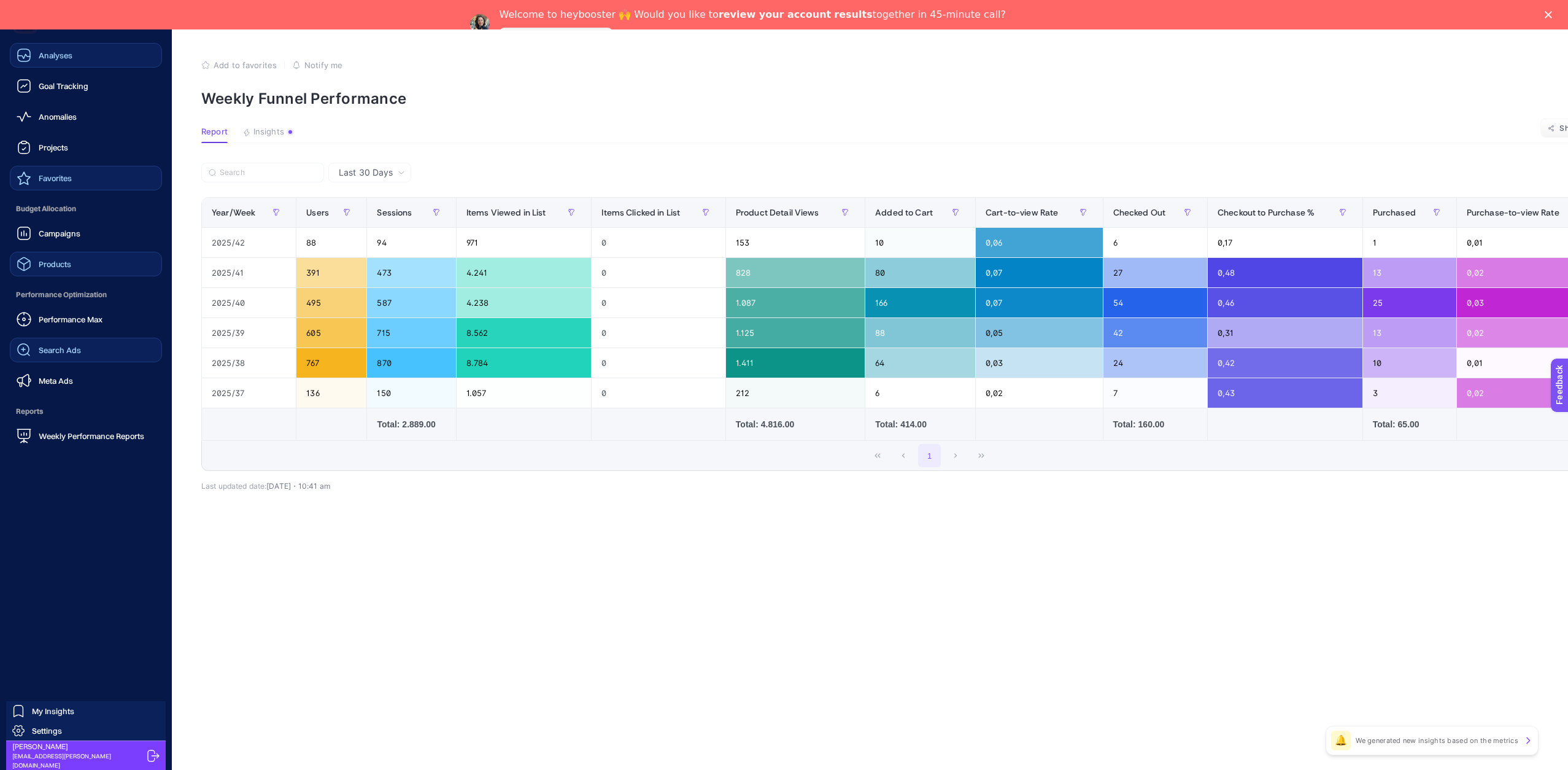
click at [150, 754] on icon at bounding box center [153, 755] width 12 height 12
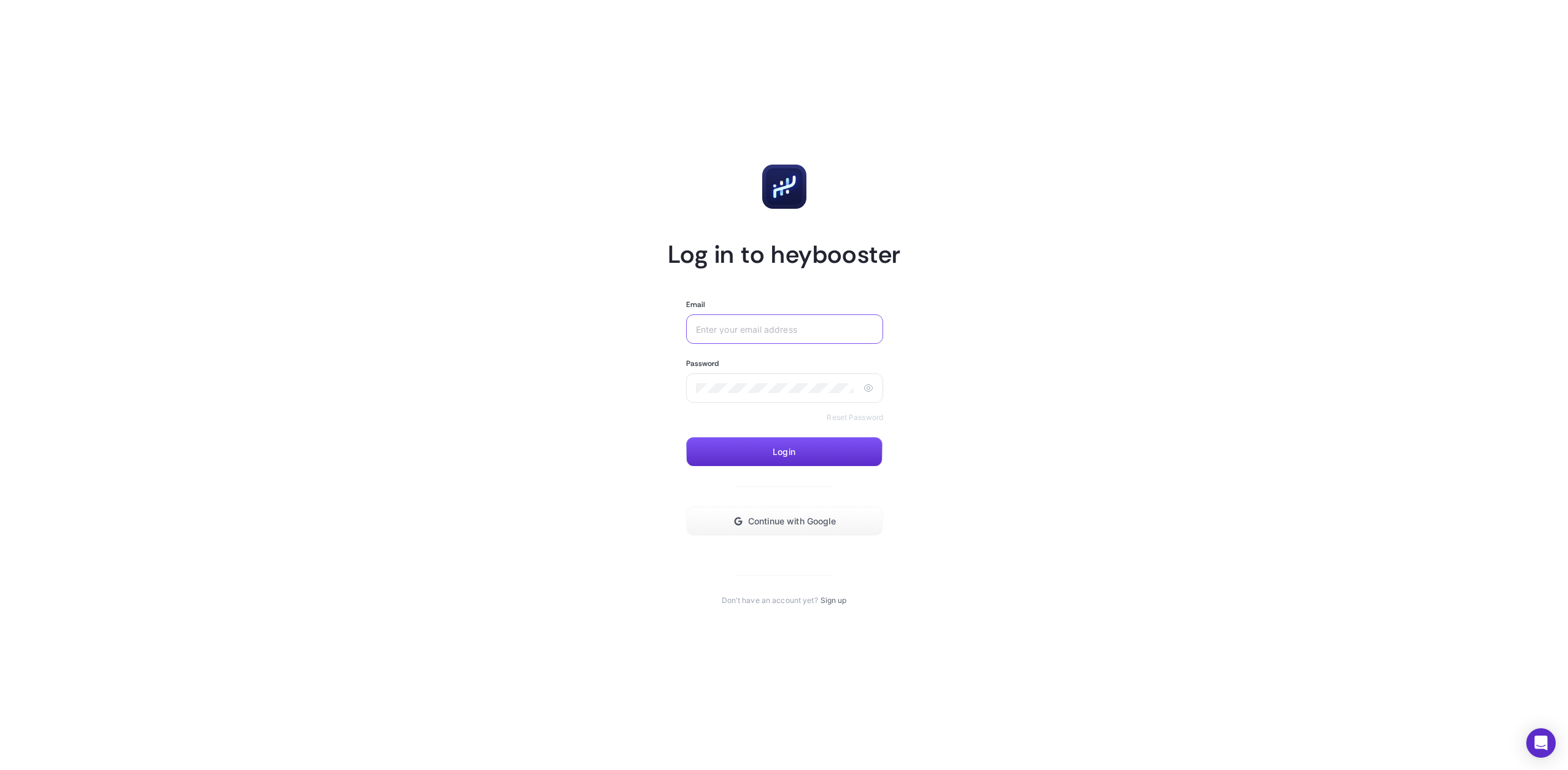
click at [720, 324] on input "Email" at bounding box center [783, 328] width 173 height 10
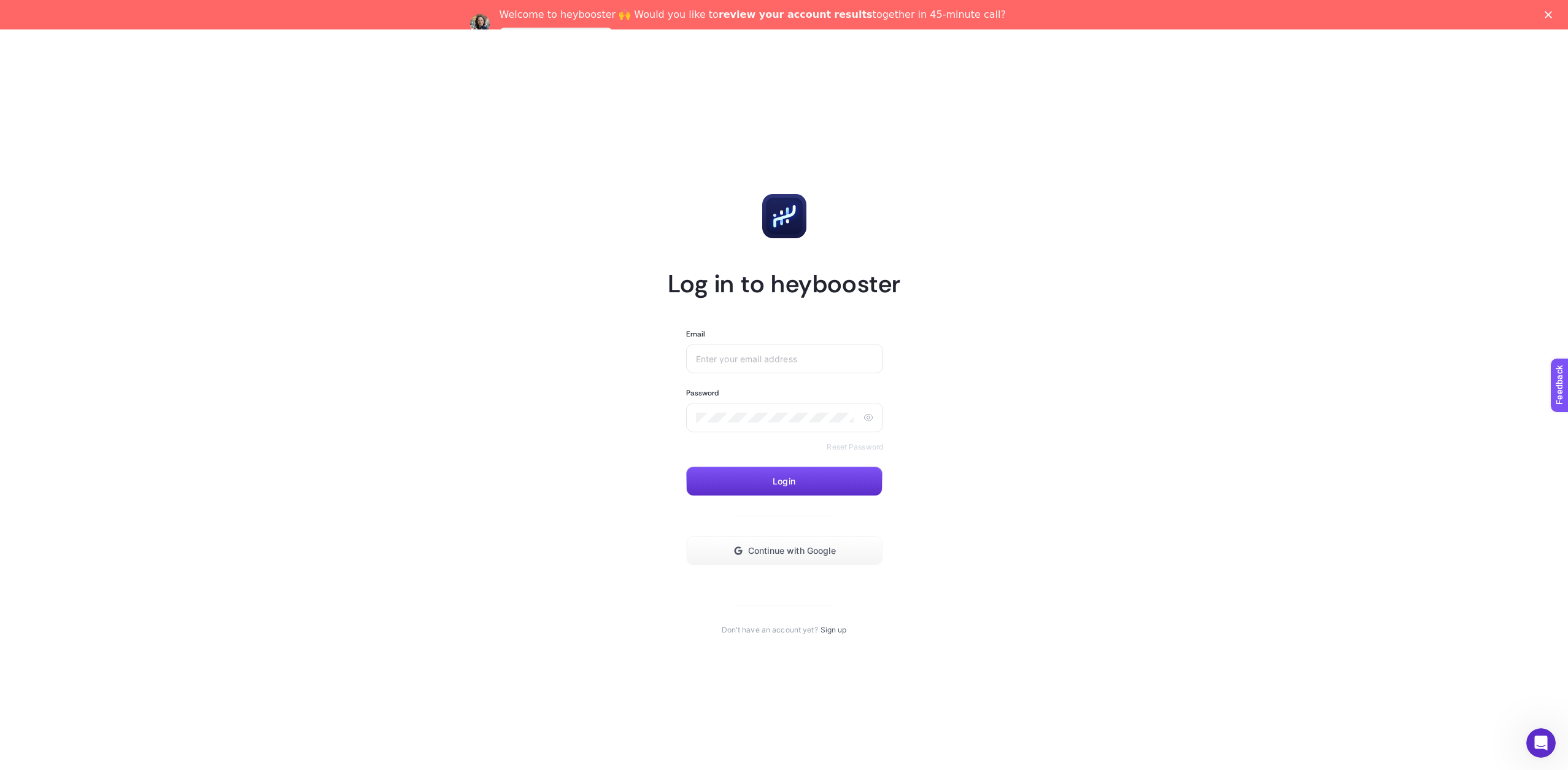
drag, startPoint x: 993, startPoint y: 306, endPoint x: 885, endPoint y: 335, distance: 111.8
click at [961, 309] on article "Log in to heybooster Email Password Reset Password Login Continue with Google D…" at bounding box center [784, 414] width 854 height 740
click at [873, 358] on div at bounding box center [873, 358] width 0 height 0
drag, startPoint x: 1024, startPoint y: 371, endPoint x: 895, endPoint y: 374, distance: 129.0
click at [1008, 372] on article "Log in to heybooster Email Password Reset Password Login Continue with Google D…" at bounding box center [784, 414] width 854 height 740
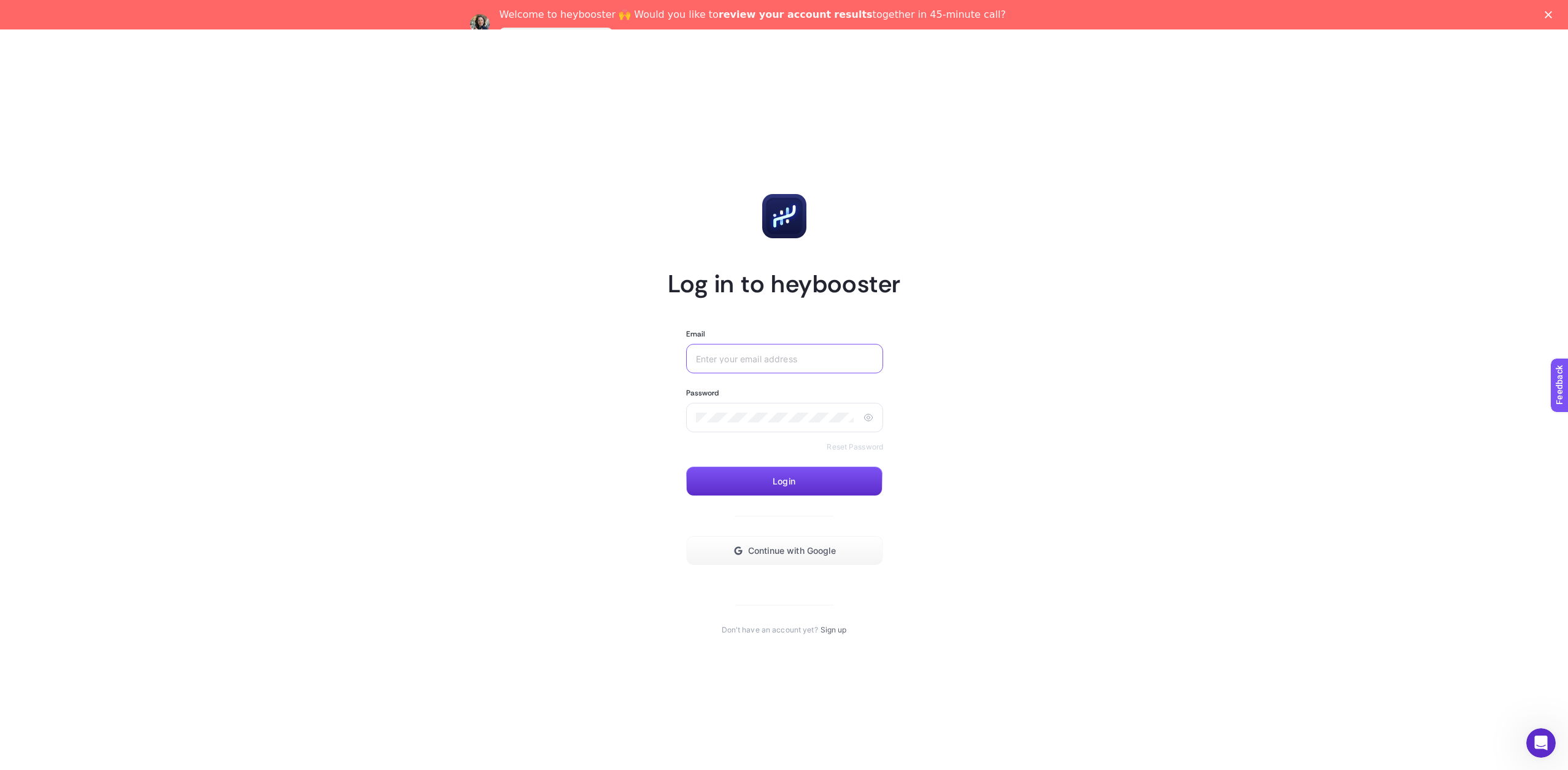
click at [804, 360] on input "Email" at bounding box center [783, 358] width 173 height 10
type input "ioana.padurariu@baldwin.ro"
click at [795, 425] on div at bounding box center [785, 418] width 198 height 29
click at [792, 488] on button "Login" at bounding box center [785, 481] width 196 height 29
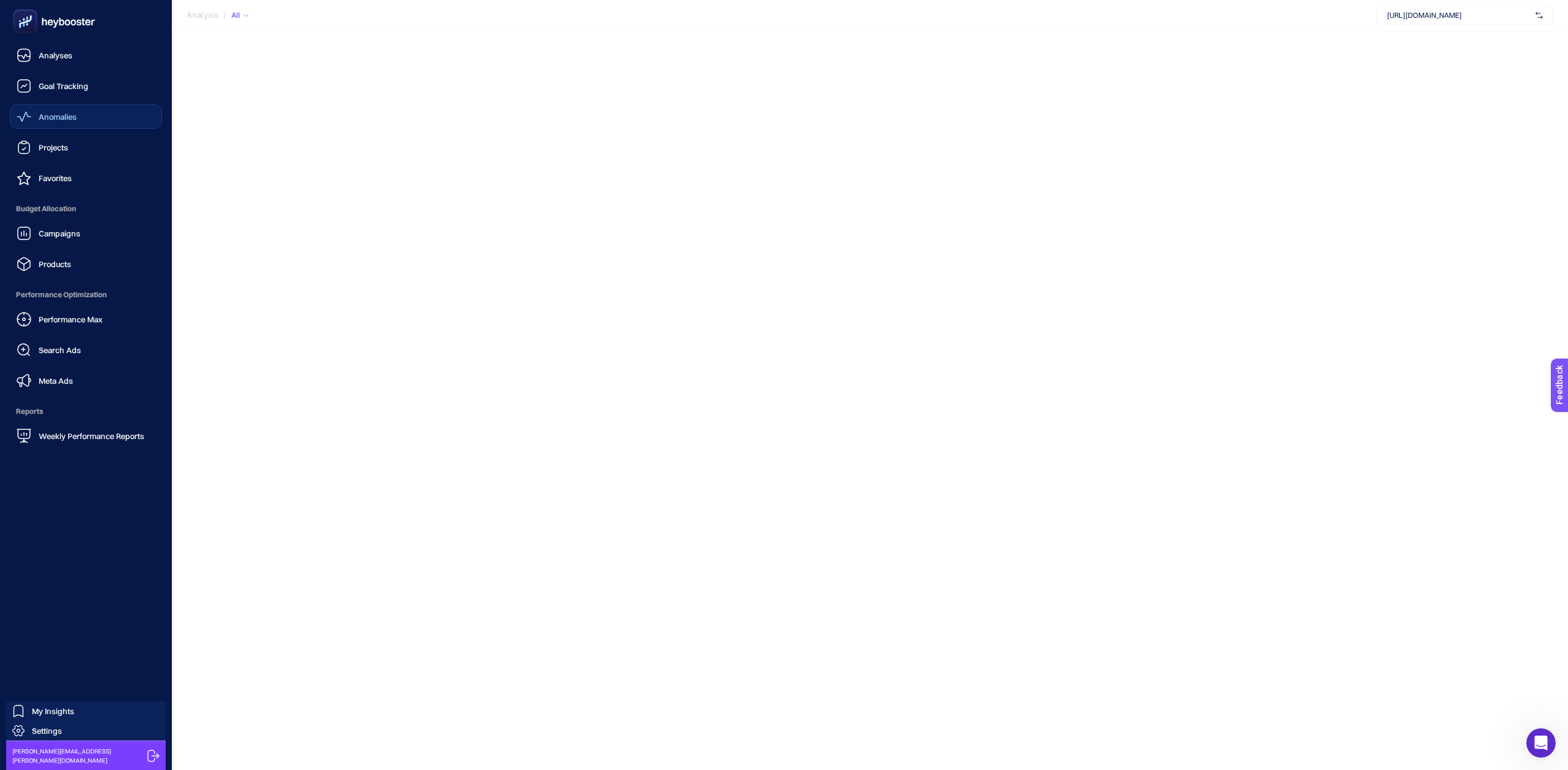
click at [59, 119] on span "Anomalies" at bounding box center [58, 116] width 38 height 10
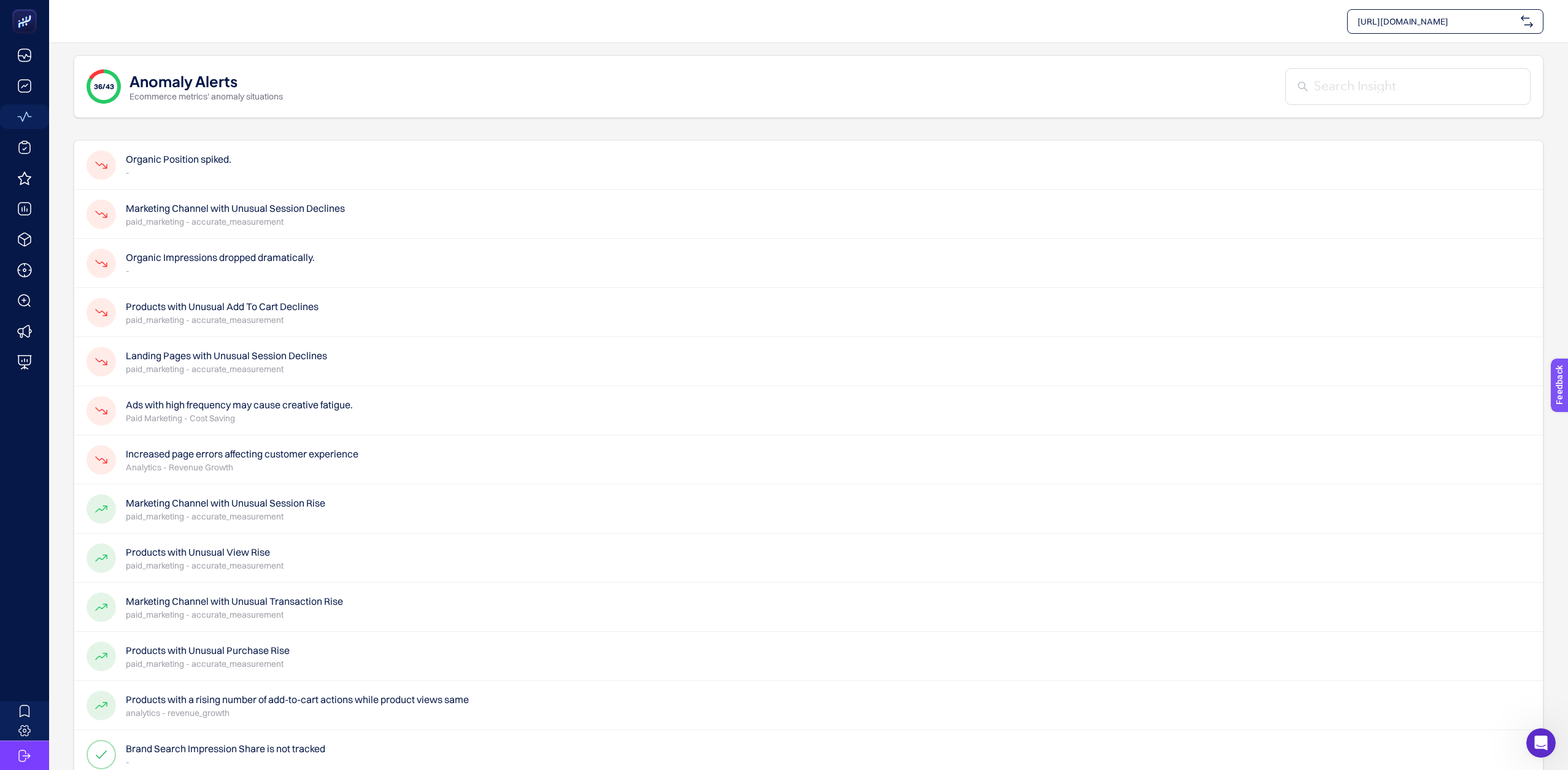
click at [214, 170] on p "-" at bounding box center [178, 172] width 106 height 12
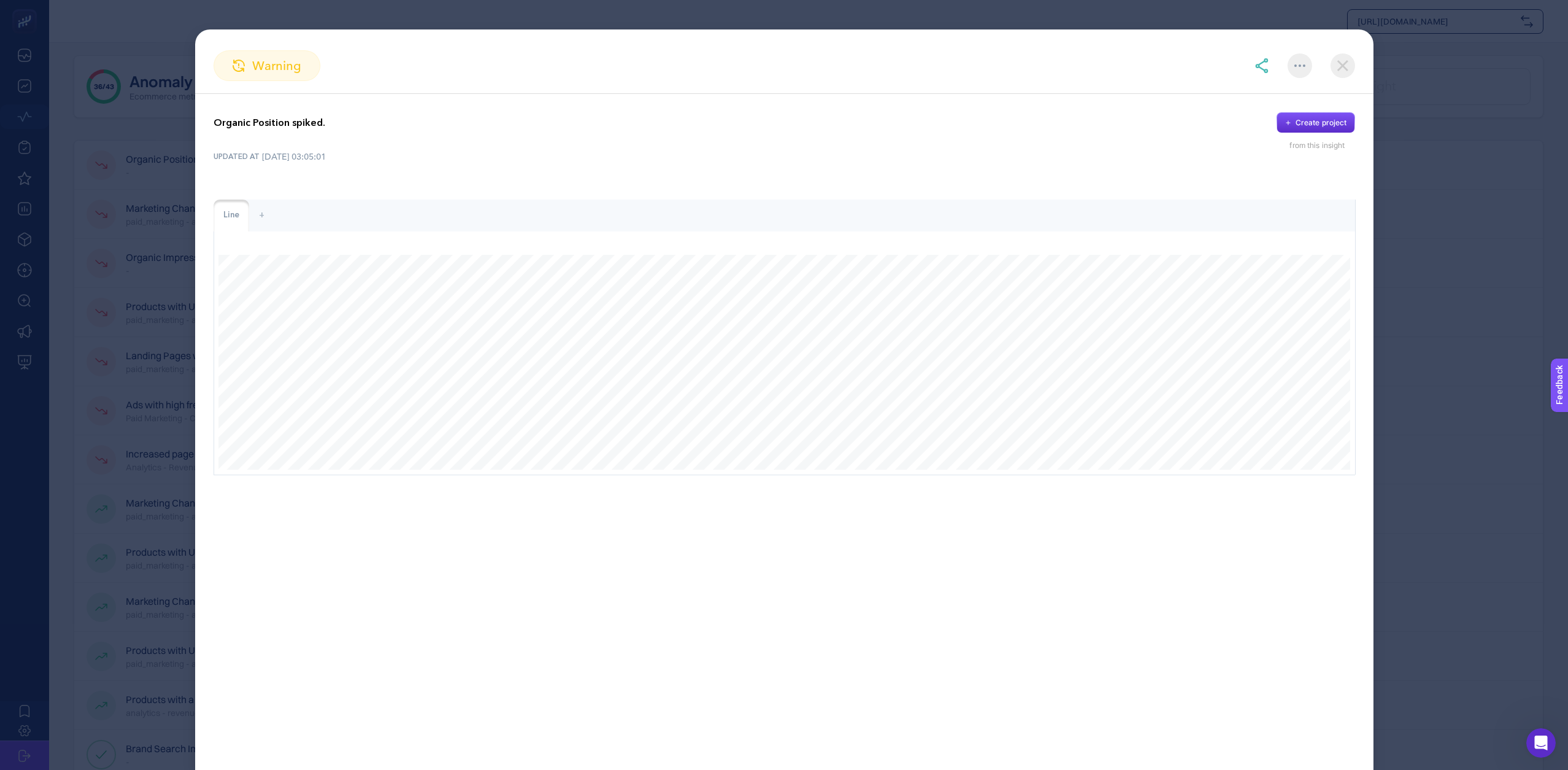
click at [1348, 69] on img at bounding box center [1343, 66] width 25 height 25
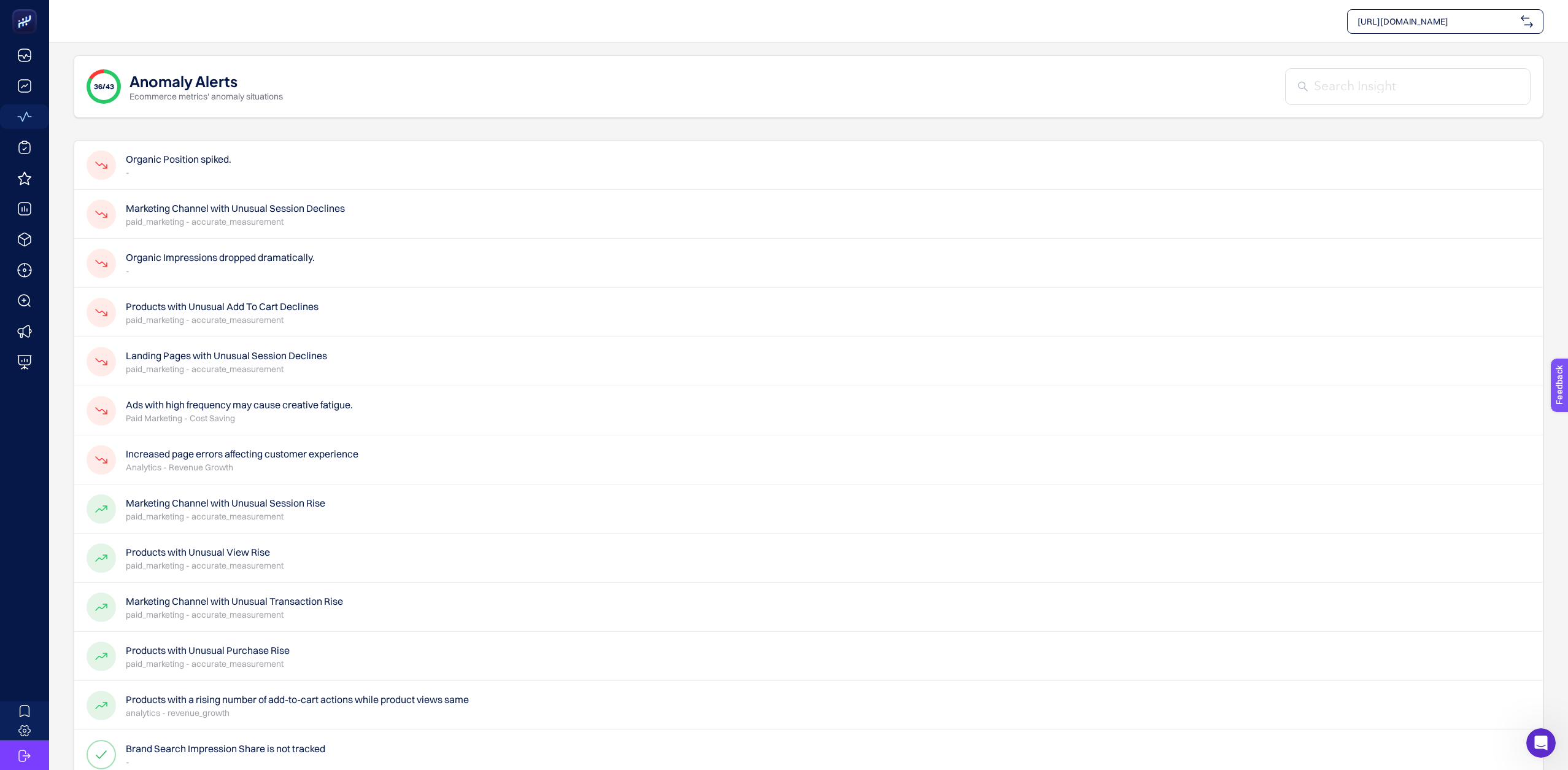
click at [237, 312] on h4 "Products with Unusual Add To Cart Declines" at bounding box center [222, 306] width 192 height 15
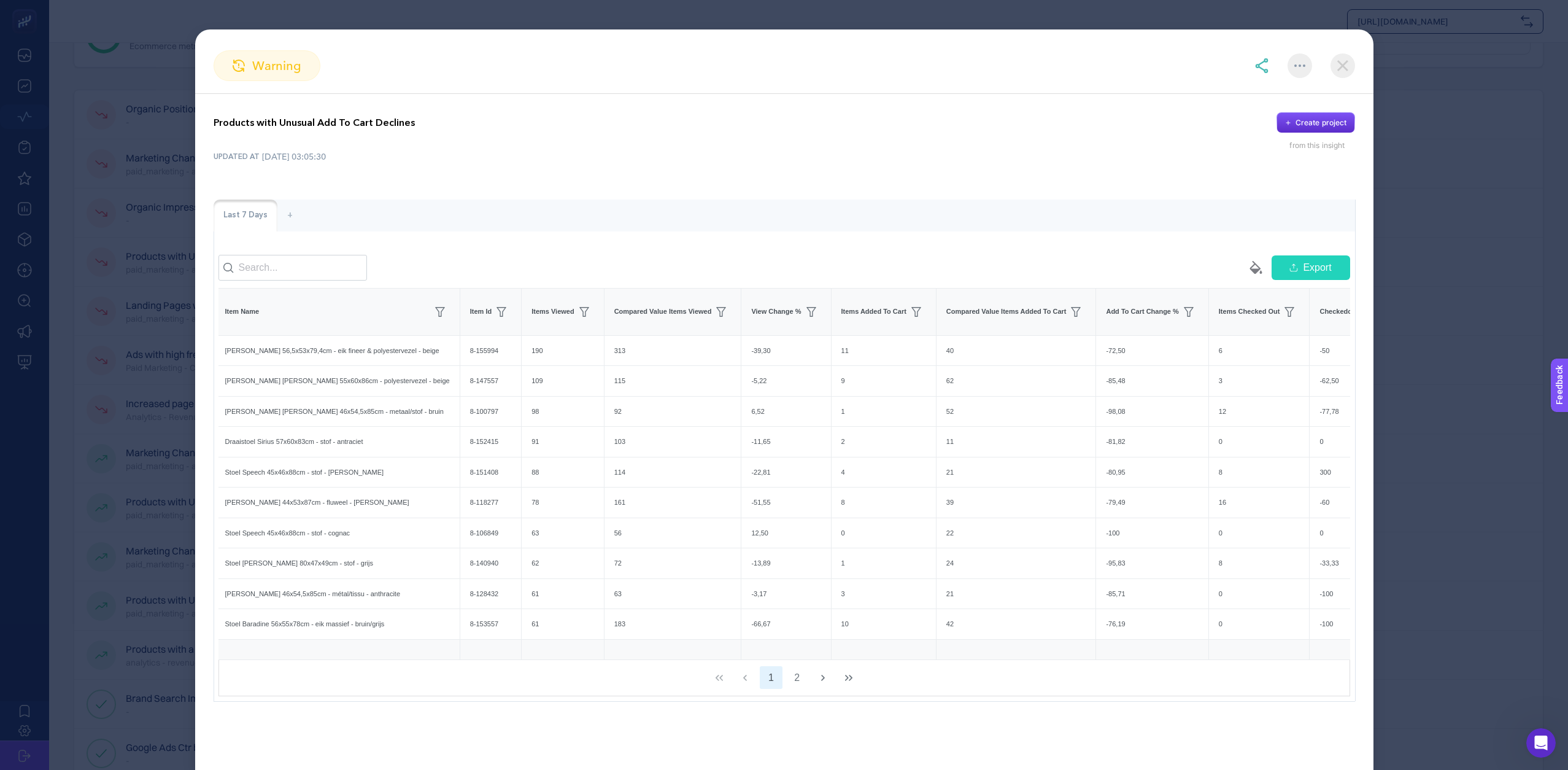
scroll to position [46, 0]
click at [1347, 67] on img at bounding box center [1343, 66] width 25 height 25
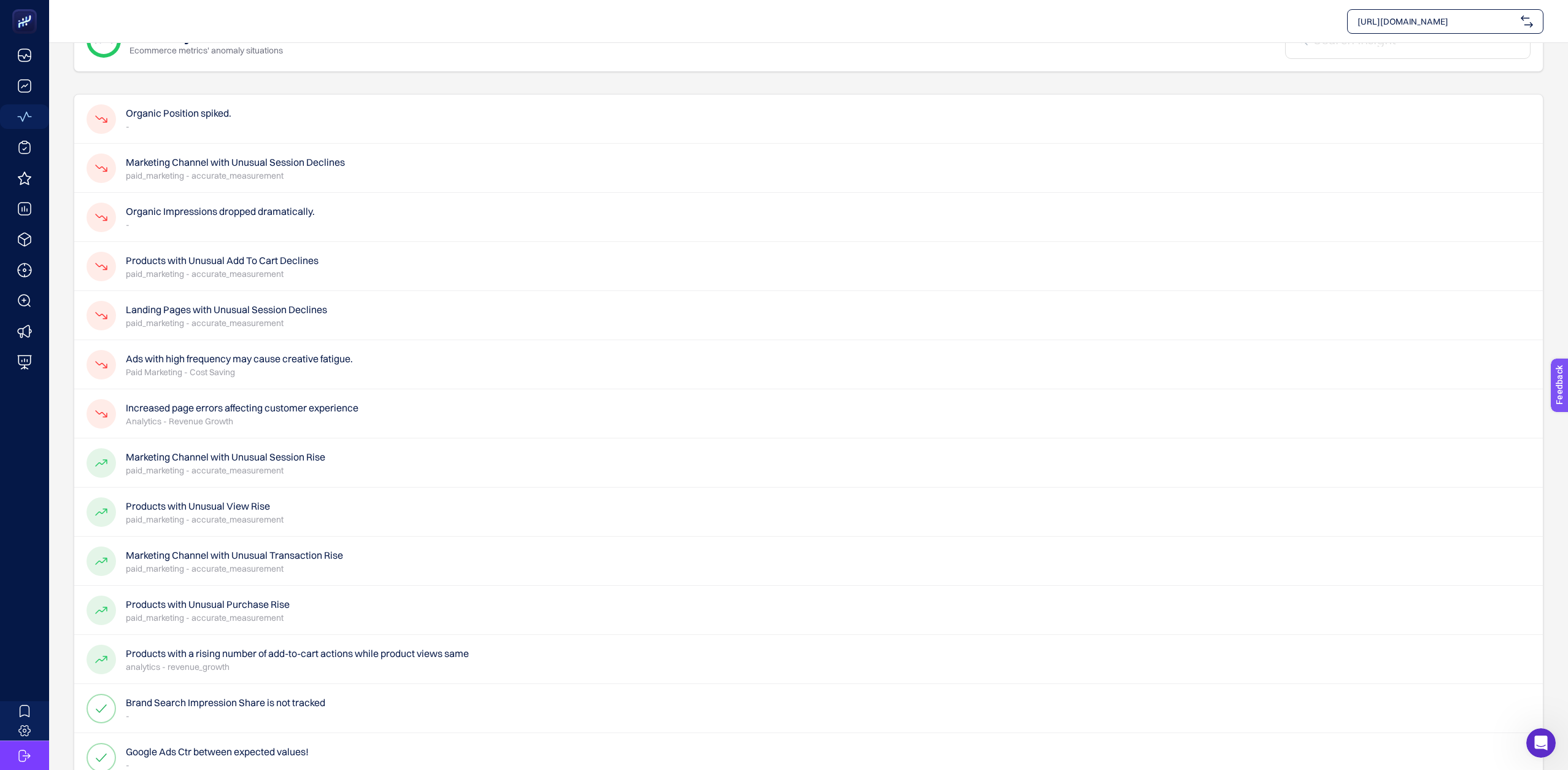
click at [205, 416] on p "Analytics - Revenue Growth" at bounding box center [242, 421] width 233 height 12
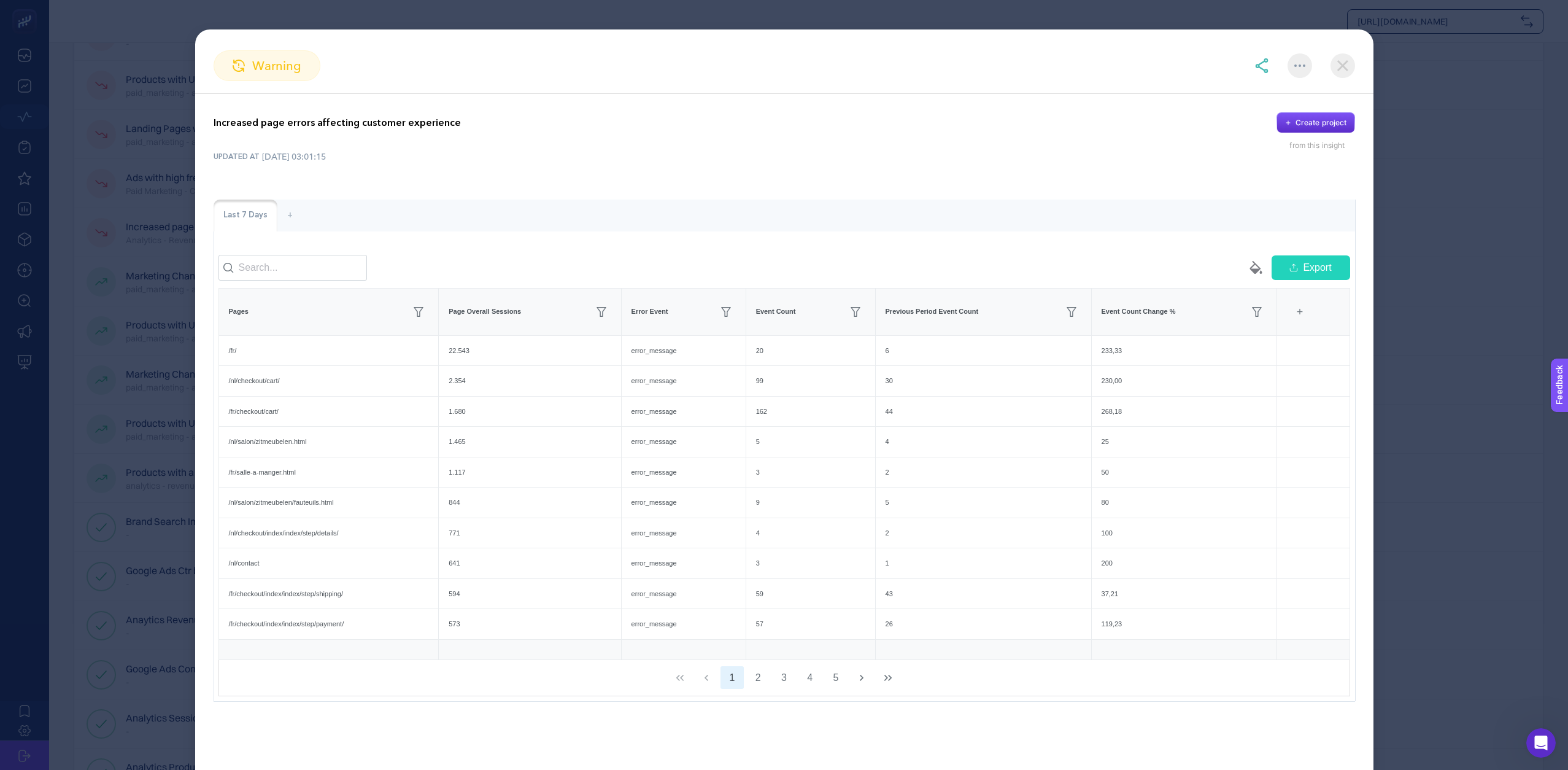
scroll to position [245, 0]
click at [1343, 68] on img at bounding box center [1343, 66] width 25 height 25
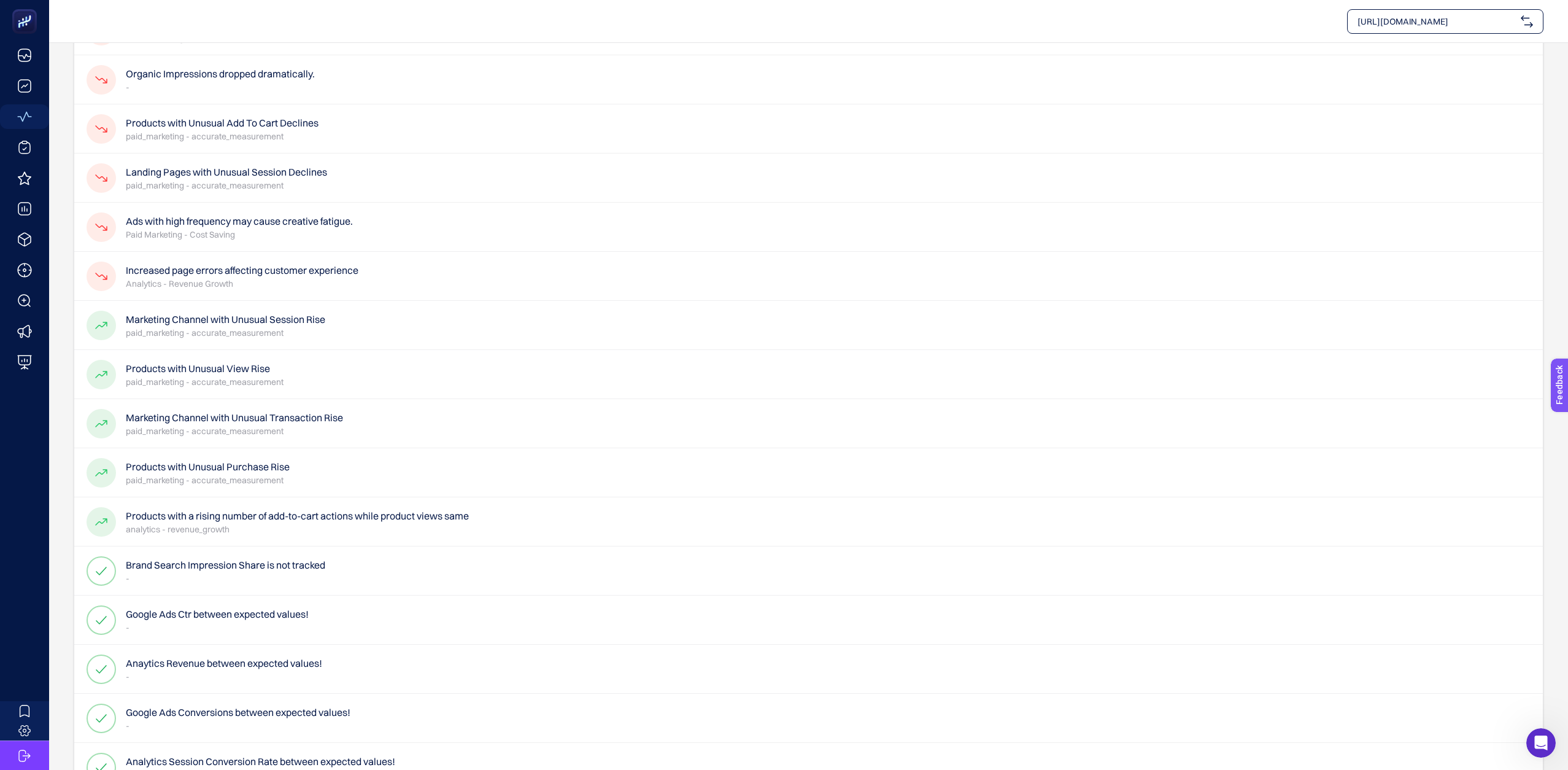
scroll to position [181, 0]
click at [288, 472] on h4 "Products with Unusual Purchase Rise" at bounding box center [207, 469] width 164 height 15
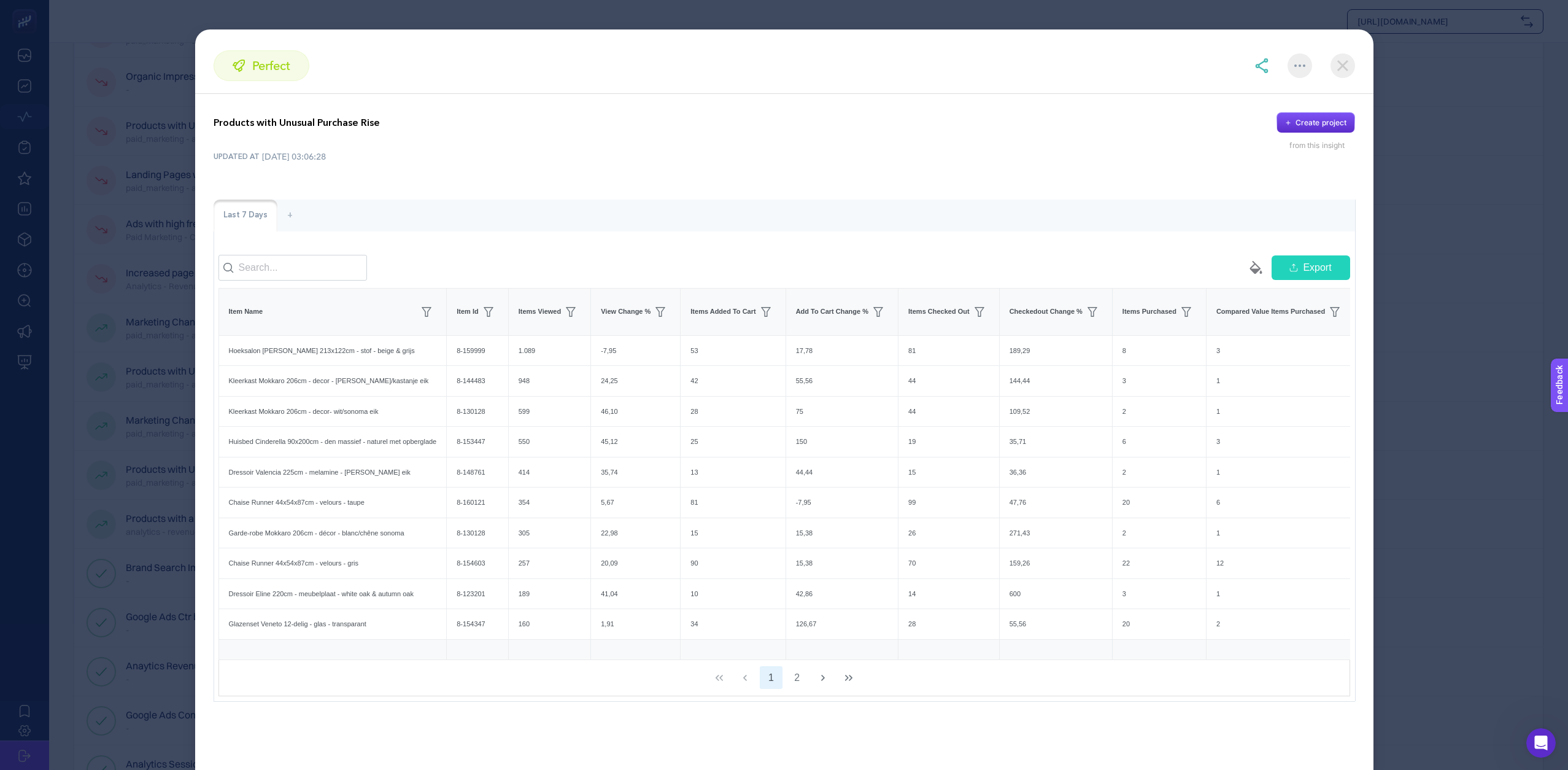
click at [1340, 66] on img at bounding box center [1343, 66] width 25 height 25
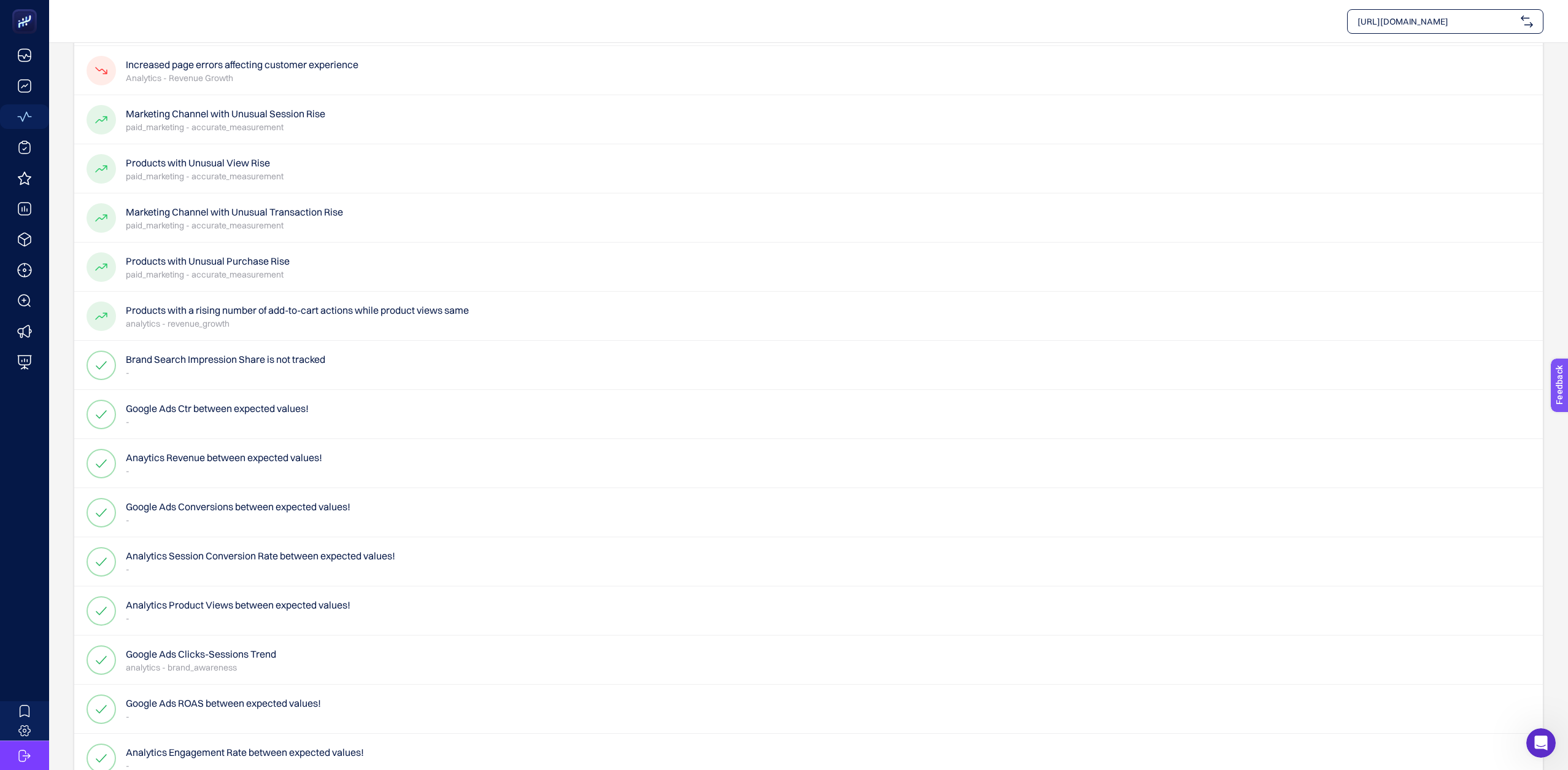
scroll to position [395, 0]
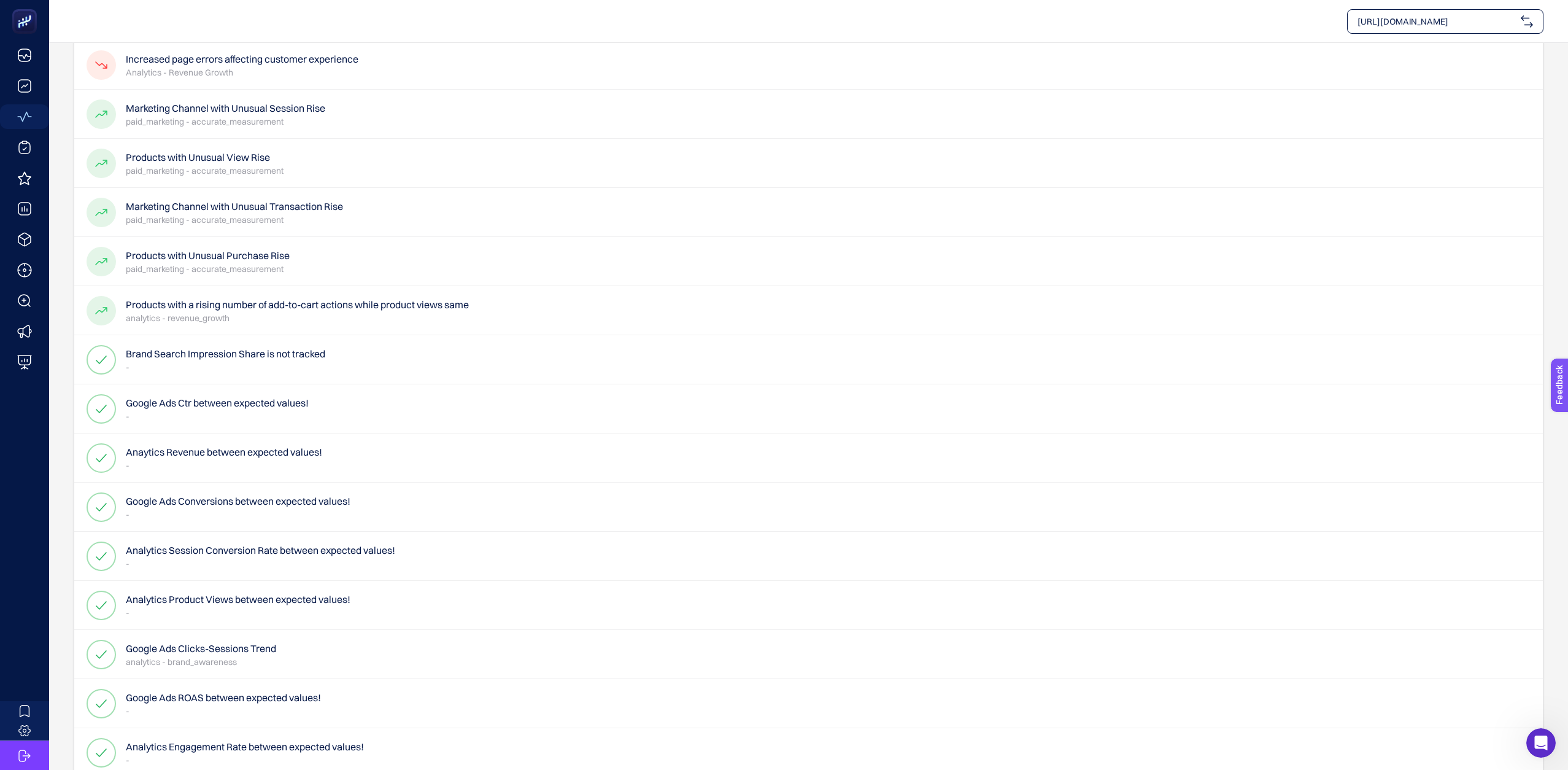
click at [187, 451] on h4 "Anaytics Revenue between expected values!" at bounding box center [224, 451] width 196 height 15
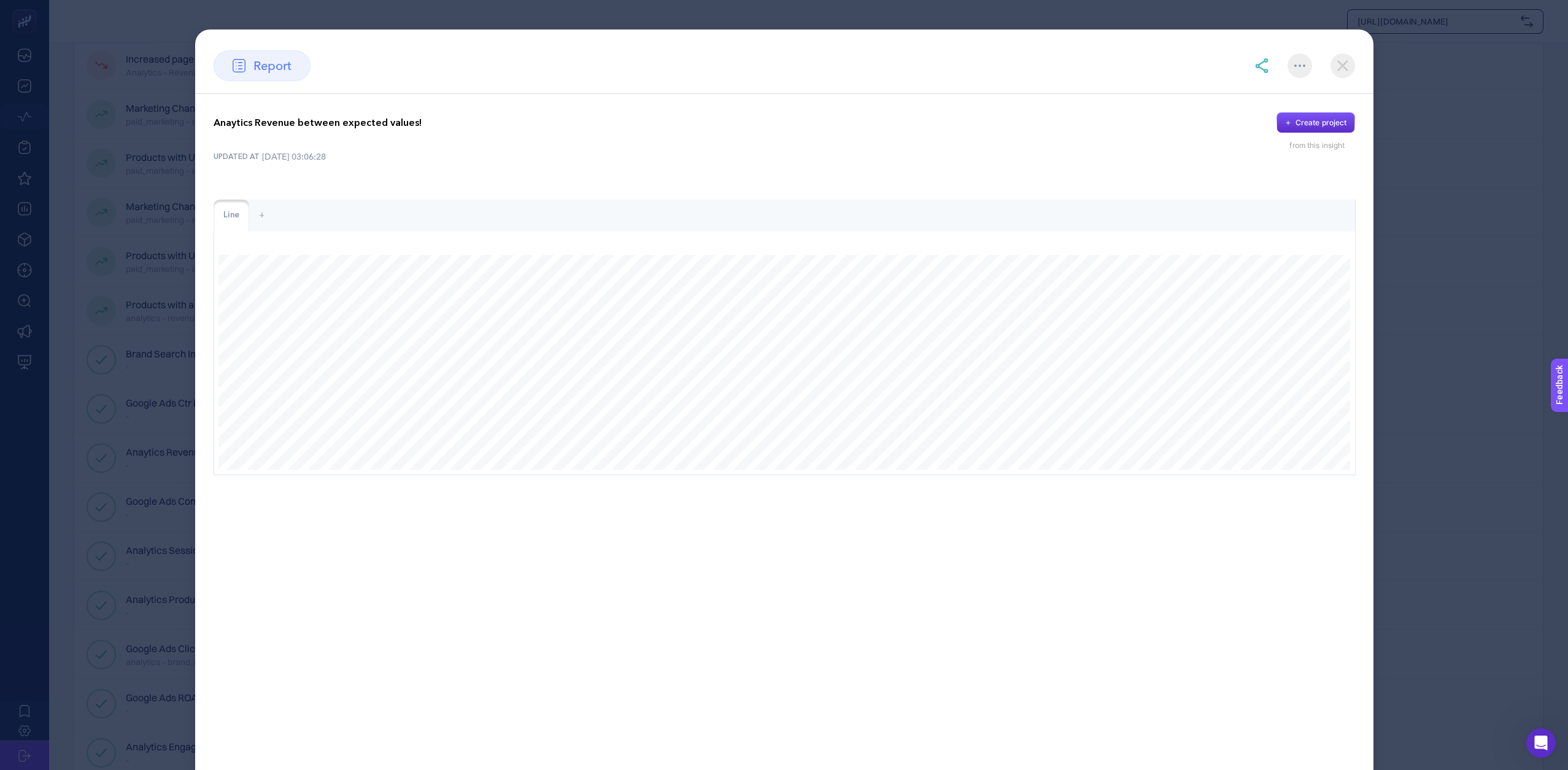
click at [1343, 59] on img at bounding box center [1343, 66] width 25 height 25
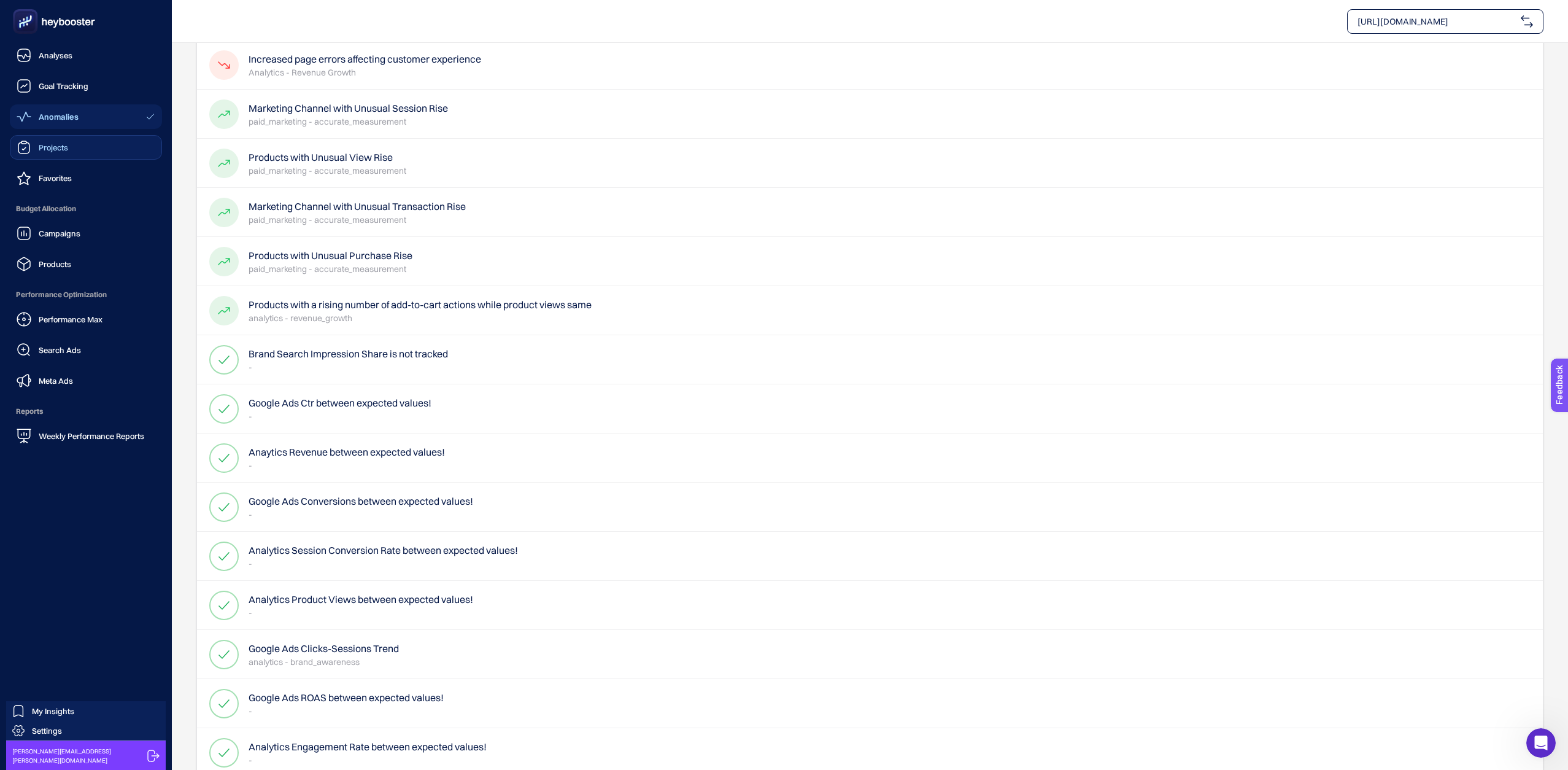
click at [47, 147] on span "Projects" at bounding box center [54, 147] width 29 height 10
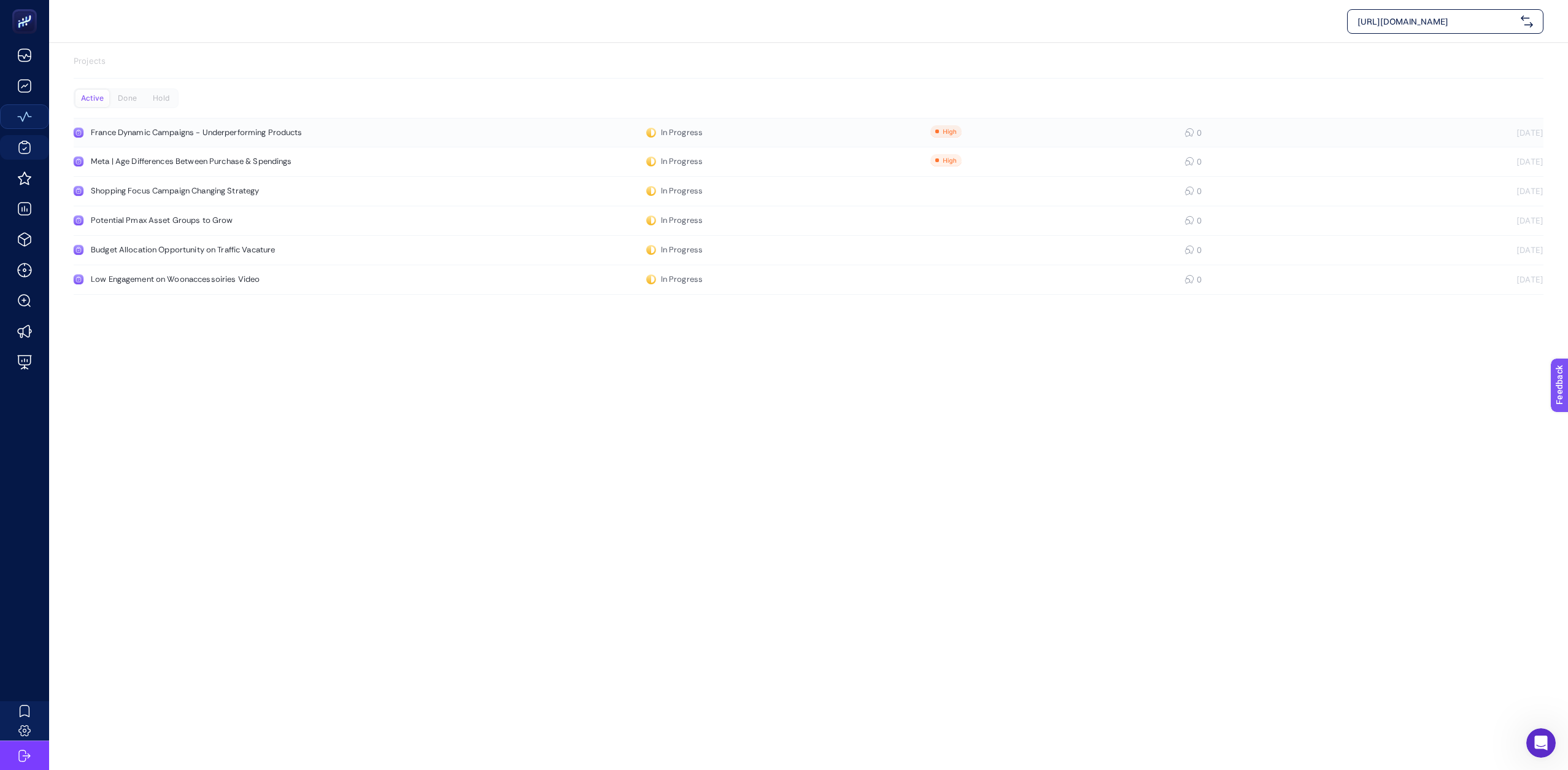
click at [226, 134] on div "France Dynamic Campaigns - Underperforming Products" at bounding box center [233, 132] width 284 height 10
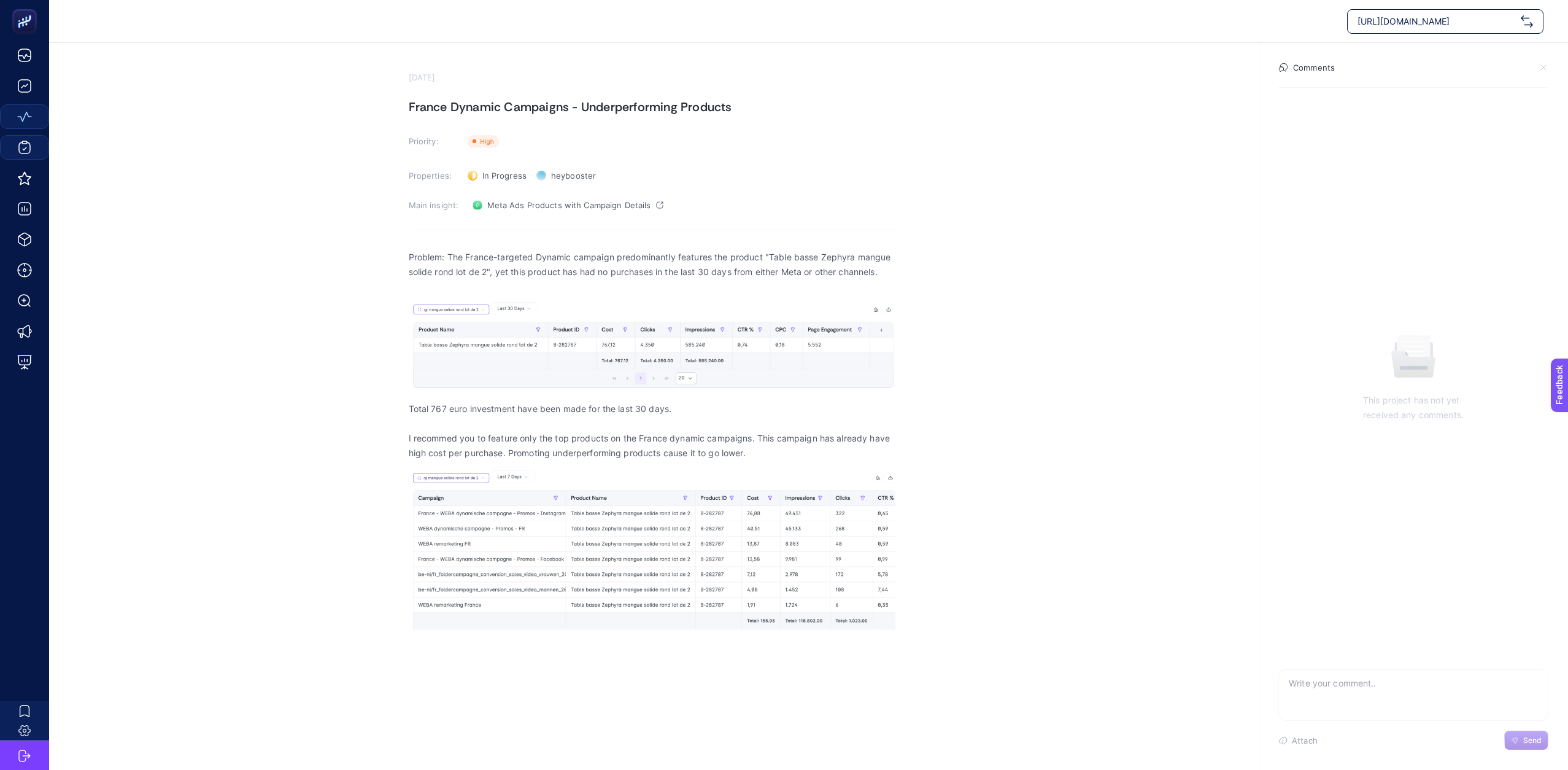
click at [1340, 685] on textarea at bounding box center [1414, 690] width 269 height 40
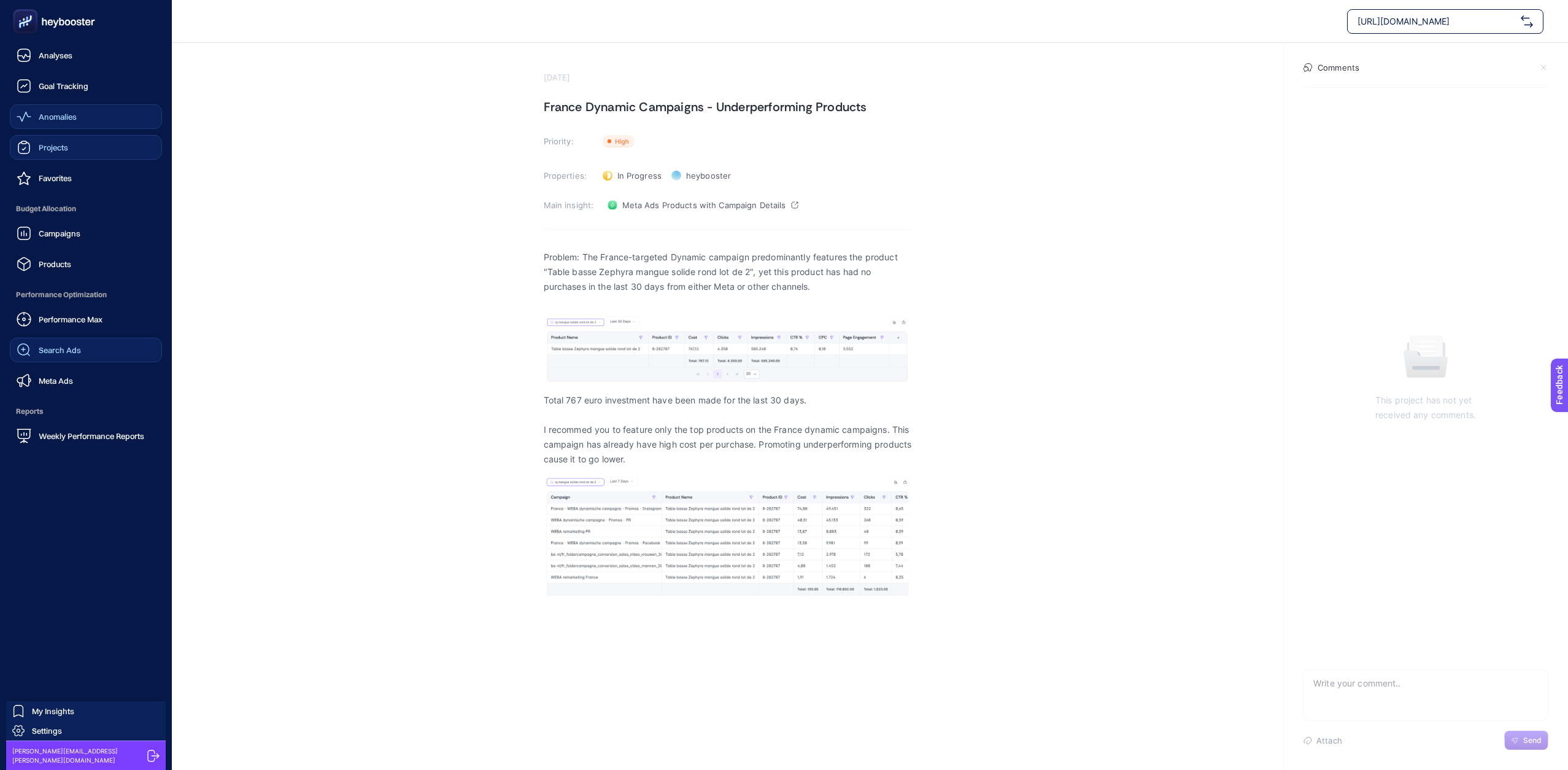
click at [69, 347] on span "Search Ads" at bounding box center [60, 349] width 42 height 10
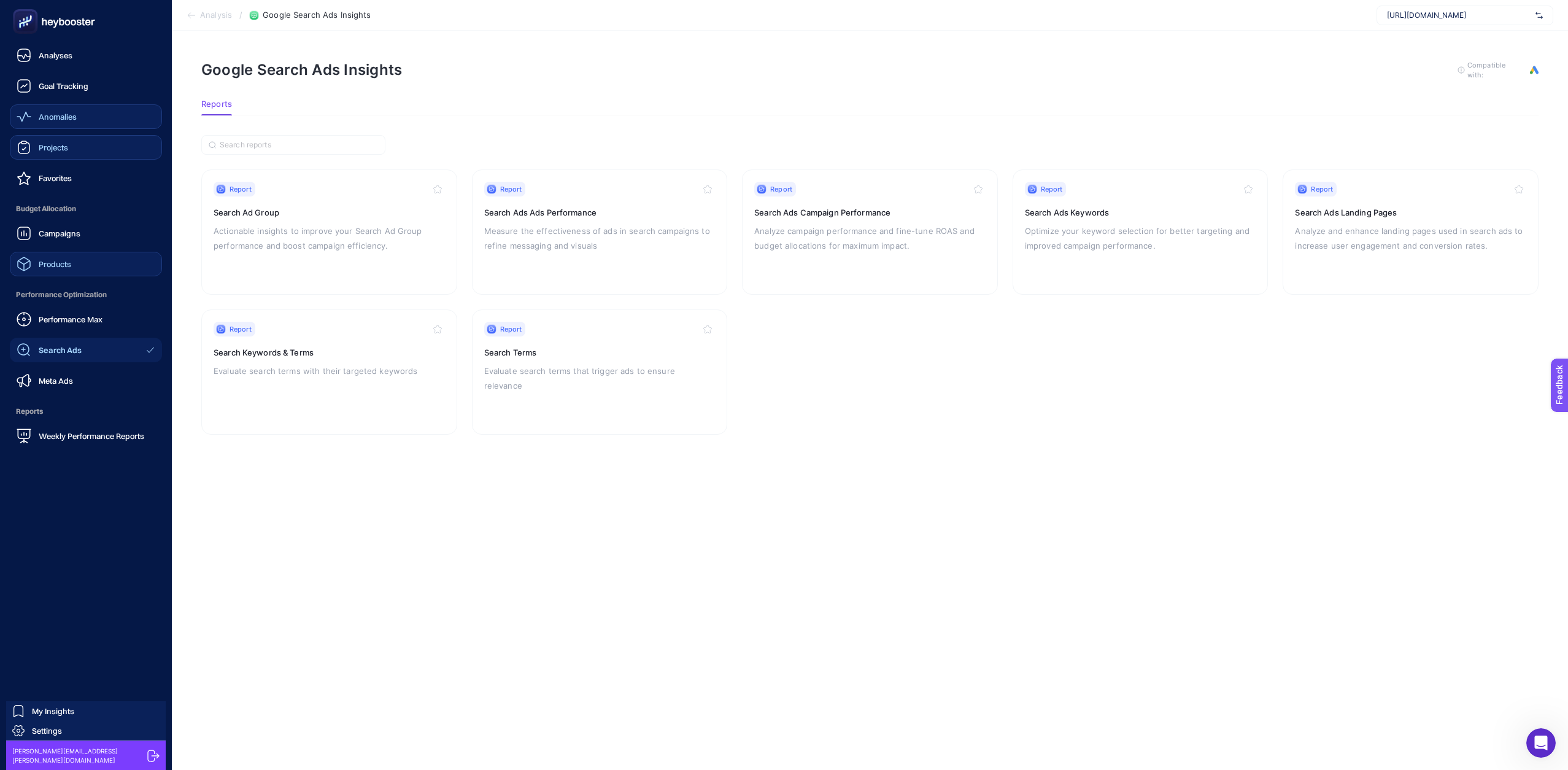
click at [86, 258] on link "Products" at bounding box center [85, 264] width 152 height 25
